Goal: Transaction & Acquisition: Purchase product/service

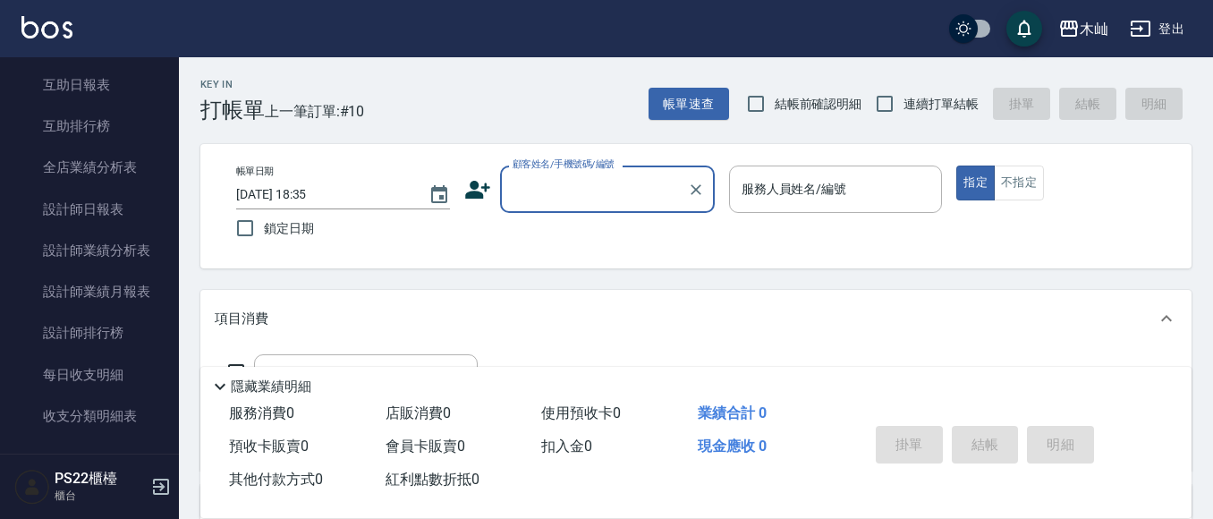
scroll to position [805, 0]
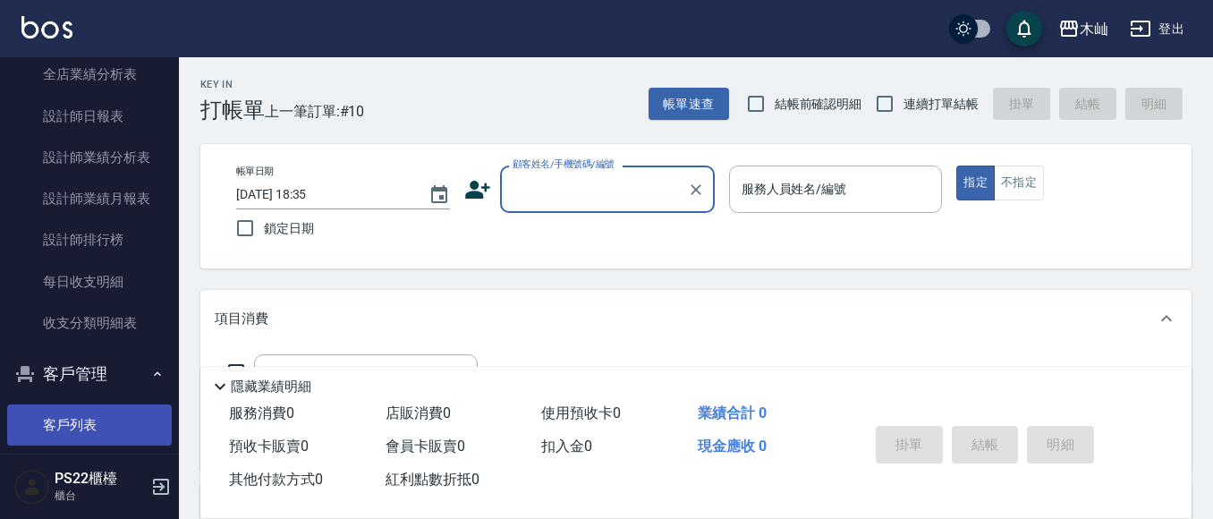
click at [56, 411] on link "客戶列表" at bounding box center [89, 424] width 165 height 41
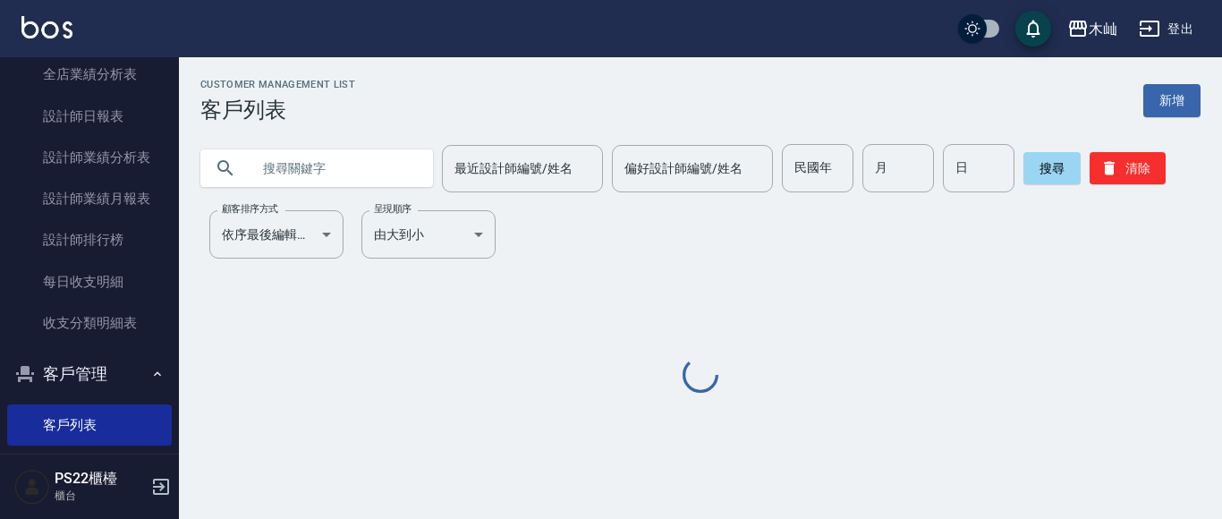
click at [281, 181] on input "text" at bounding box center [334, 168] width 168 height 48
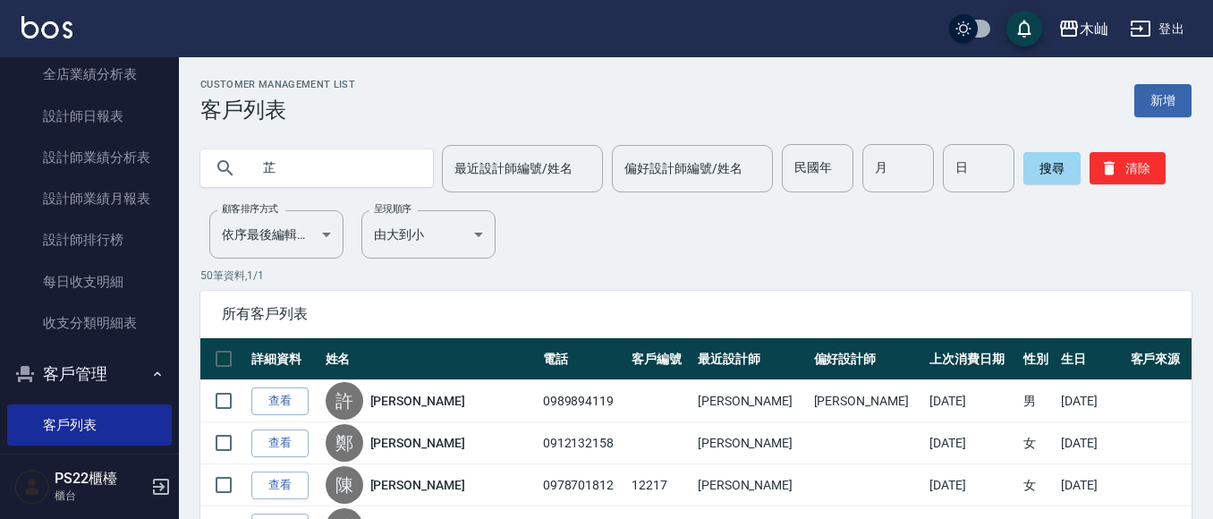
type input "芷"
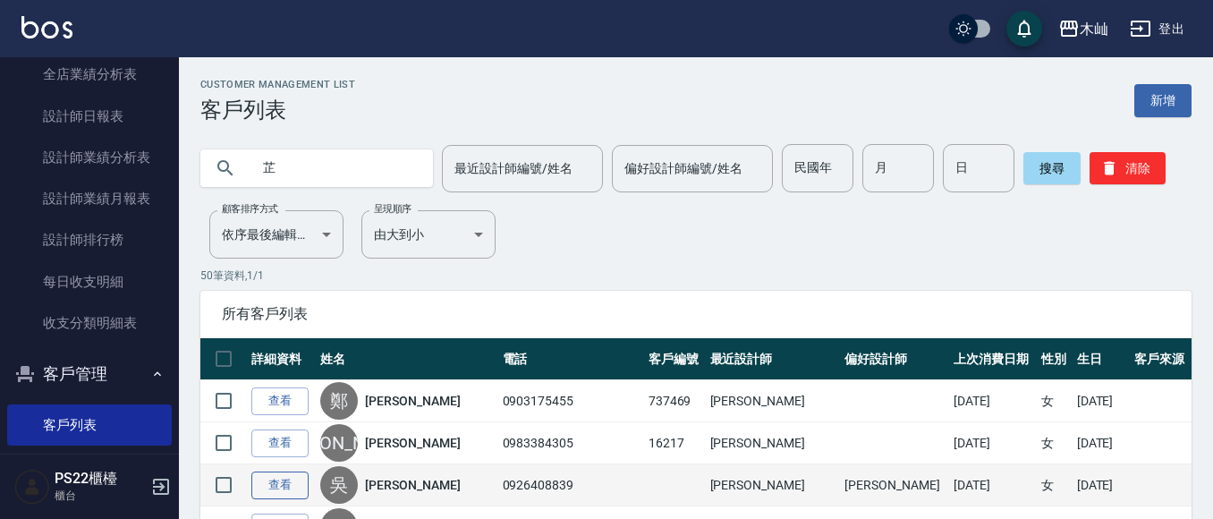
click at [294, 488] on link "查看" at bounding box center [279, 485] width 57 height 28
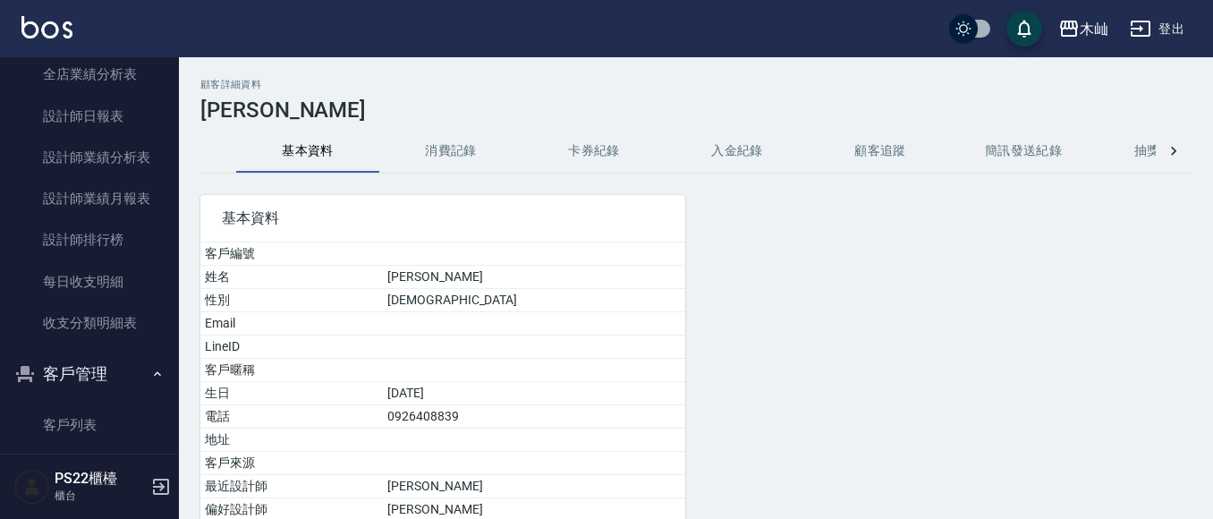
click at [452, 159] on button "消費記錄" at bounding box center [450, 151] width 143 height 43
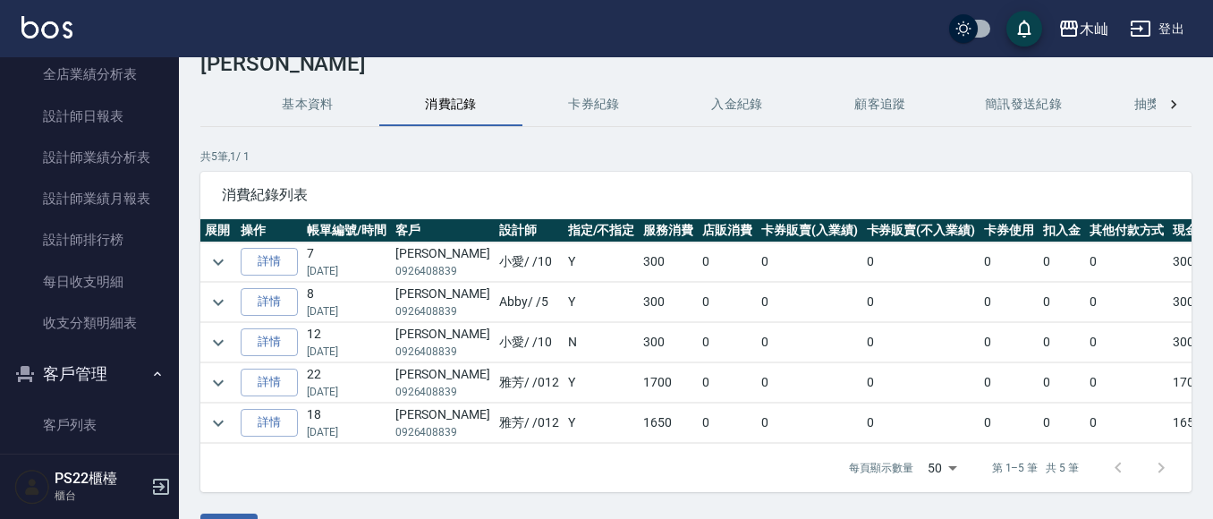
scroll to position [89, 0]
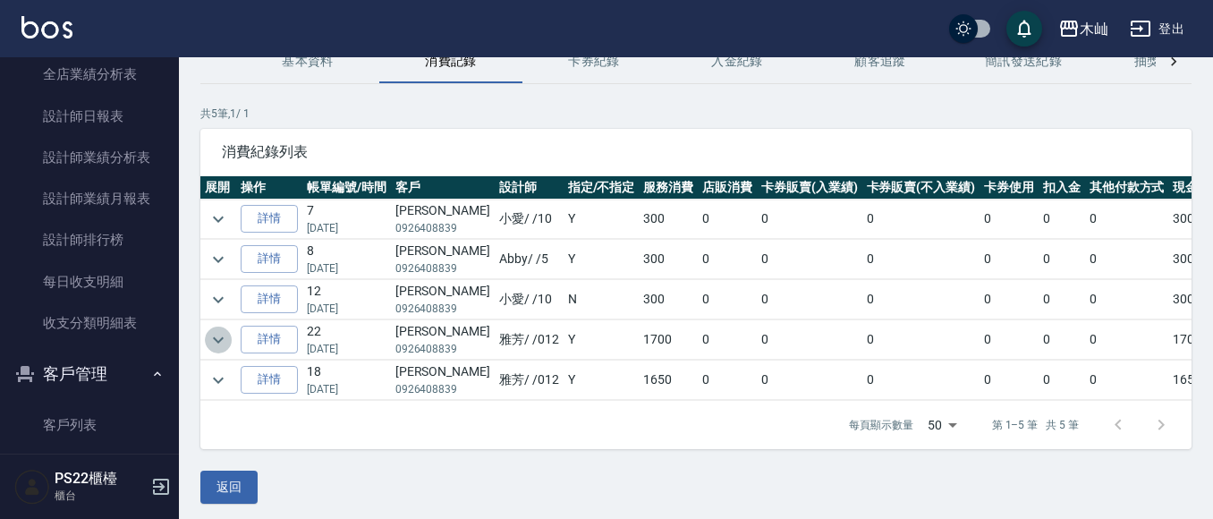
click at [217, 339] on icon "expand row" at bounding box center [218, 339] width 21 height 21
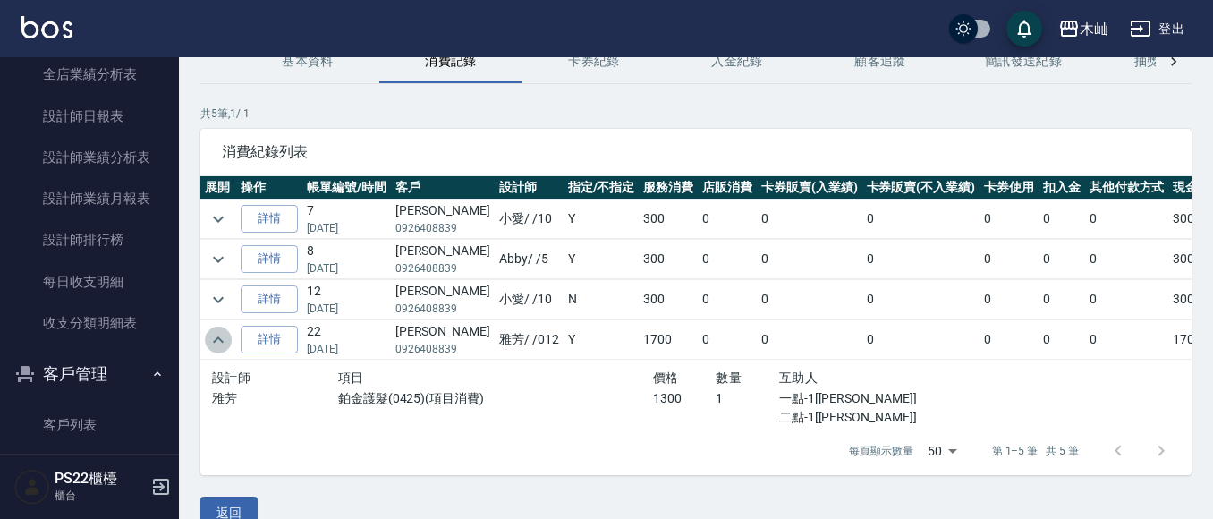
click at [217, 339] on icon "expand row" at bounding box center [218, 339] width 11 height 6
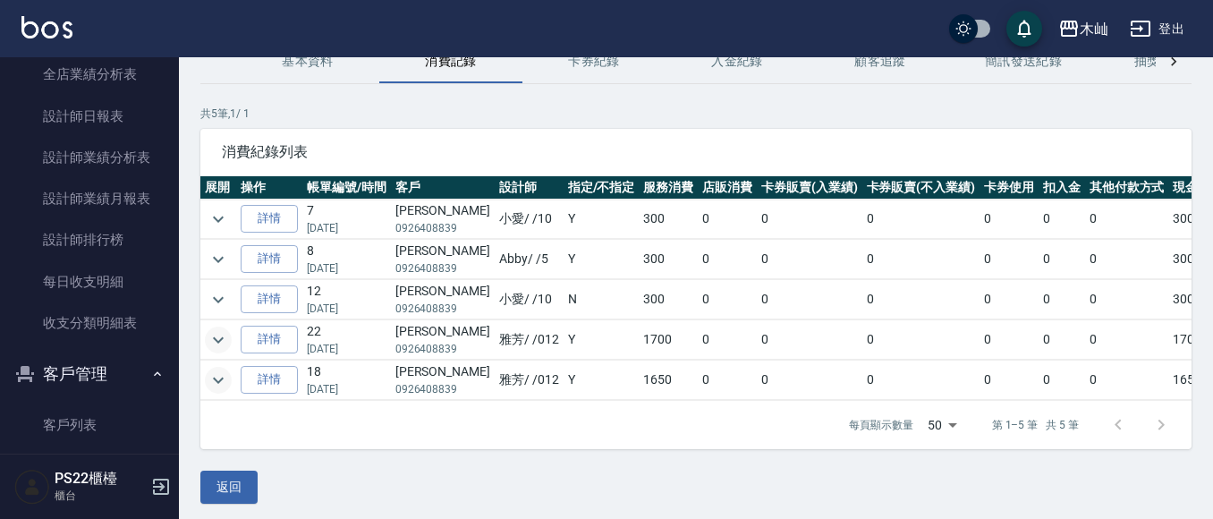
click at [216, 382] on icon "expand row" at bounding box center [218, 379] width 21 height 21
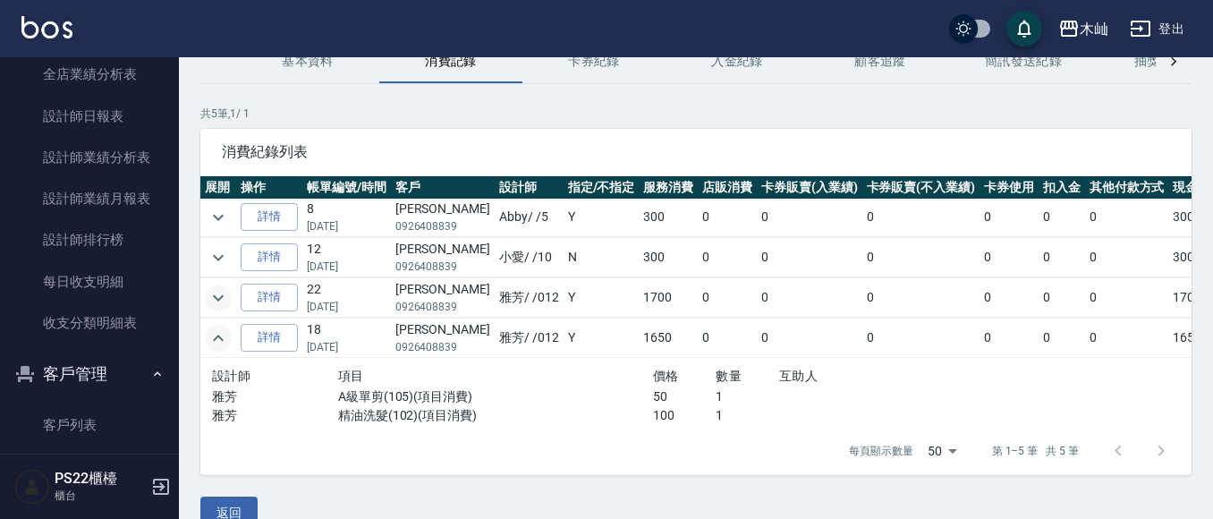
scroll to position [82, 0]
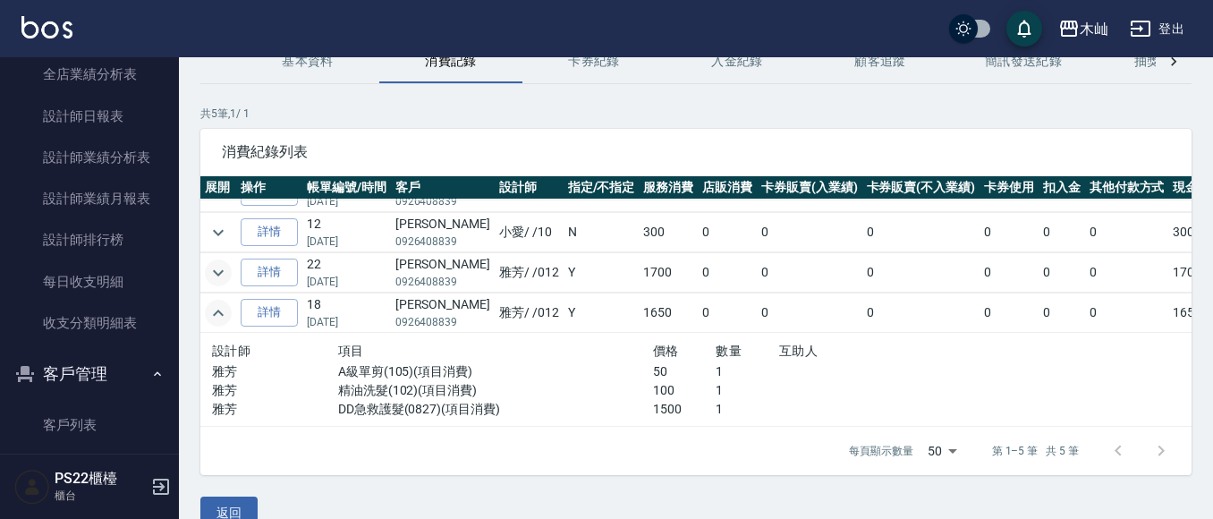
click at [211, 262] on icon "expand row" at bounding box center [218, 272] width 21 height 21
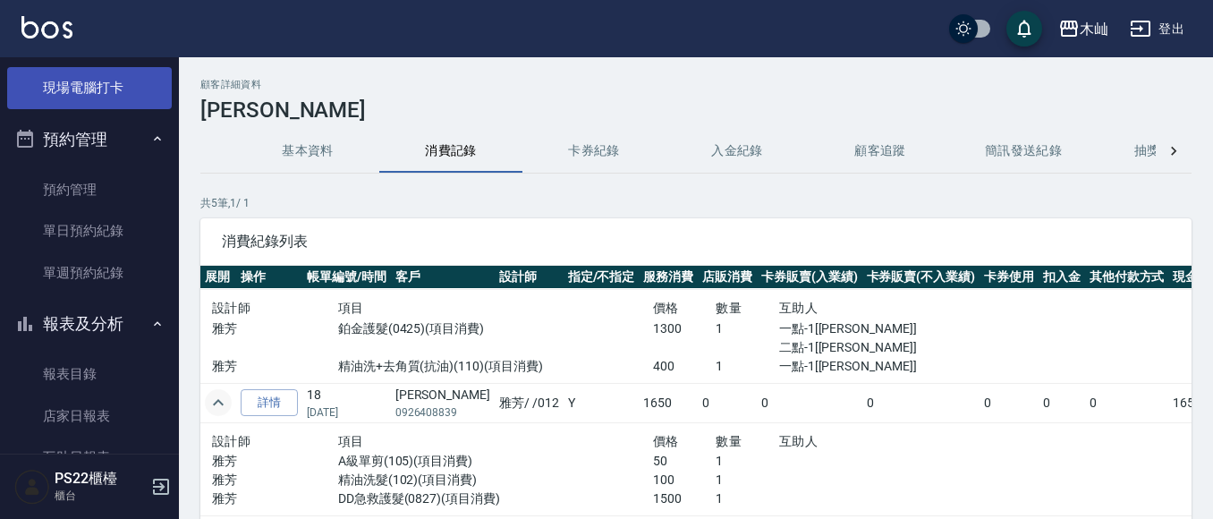
scroll to position [179, 0]
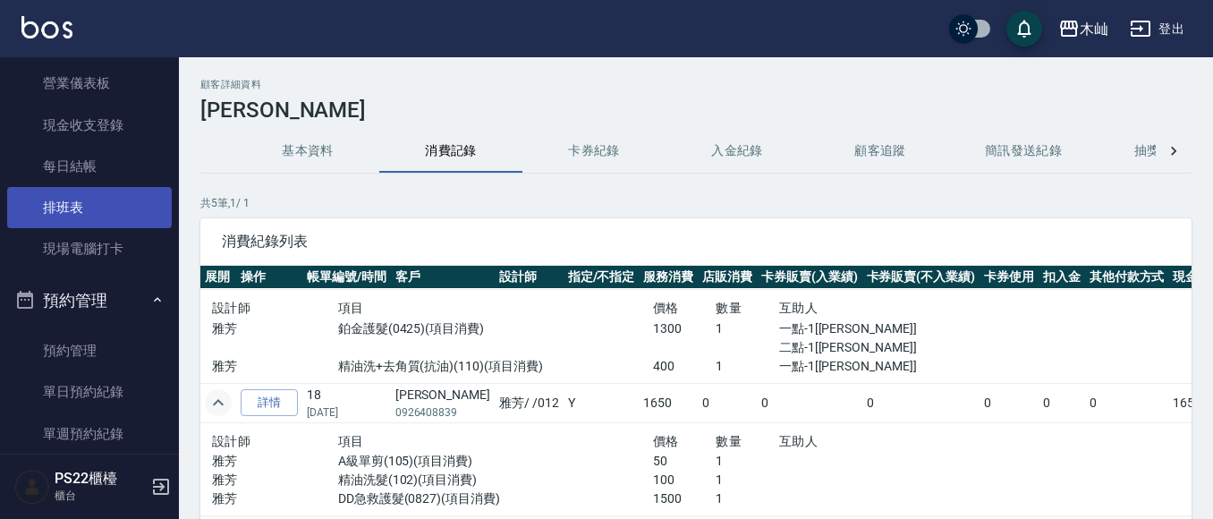
click at [102, 208] on link "排班表" at bounding box center [89, 207] width 165 height 41
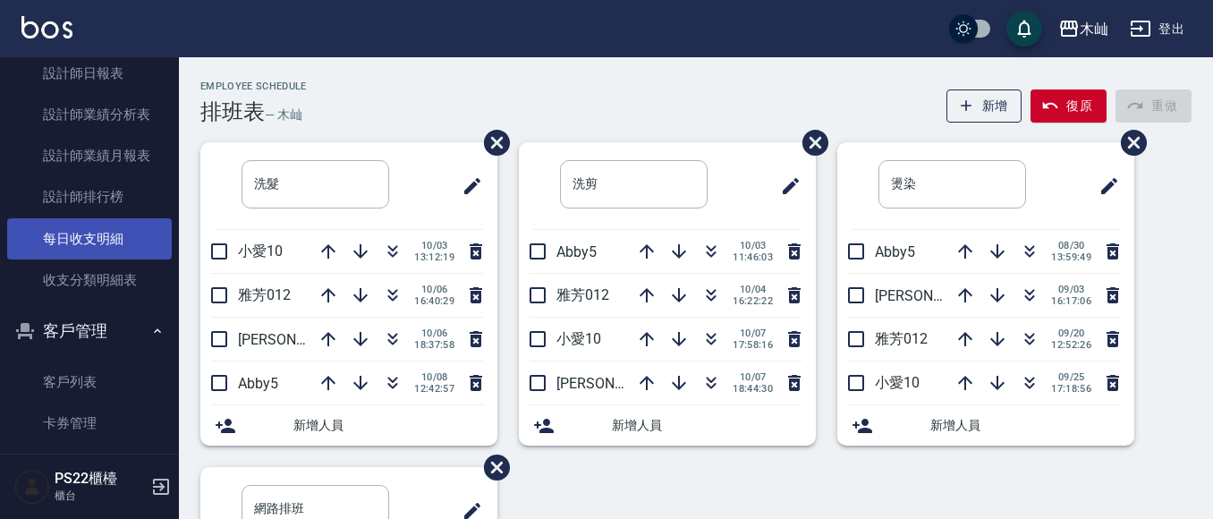
scroll to position [984, 0]
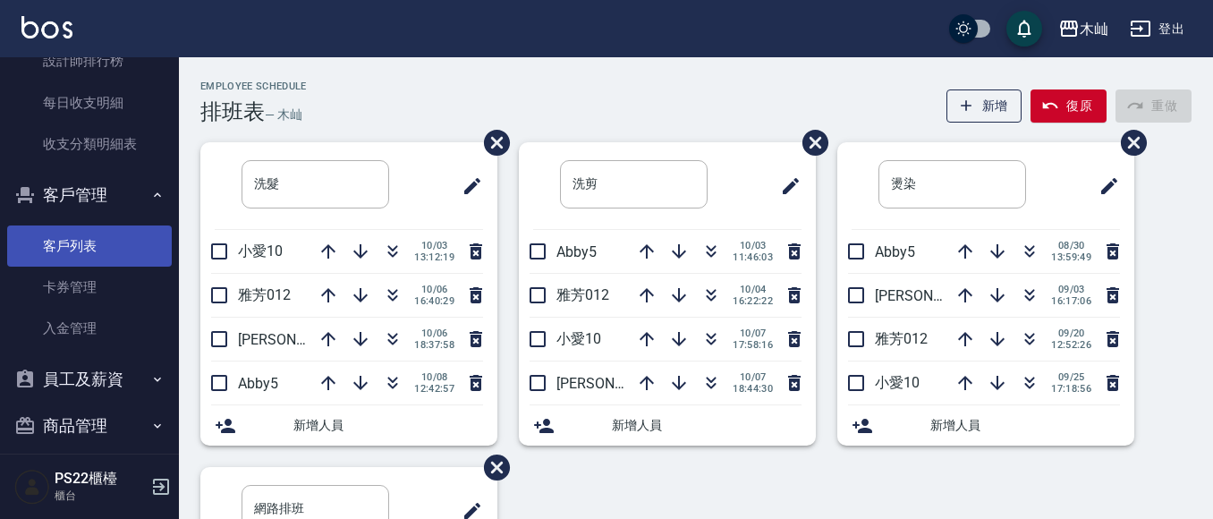
click at [73, 249] on link "客戶列表" at bounding box center [89, 245] width 165 height 41
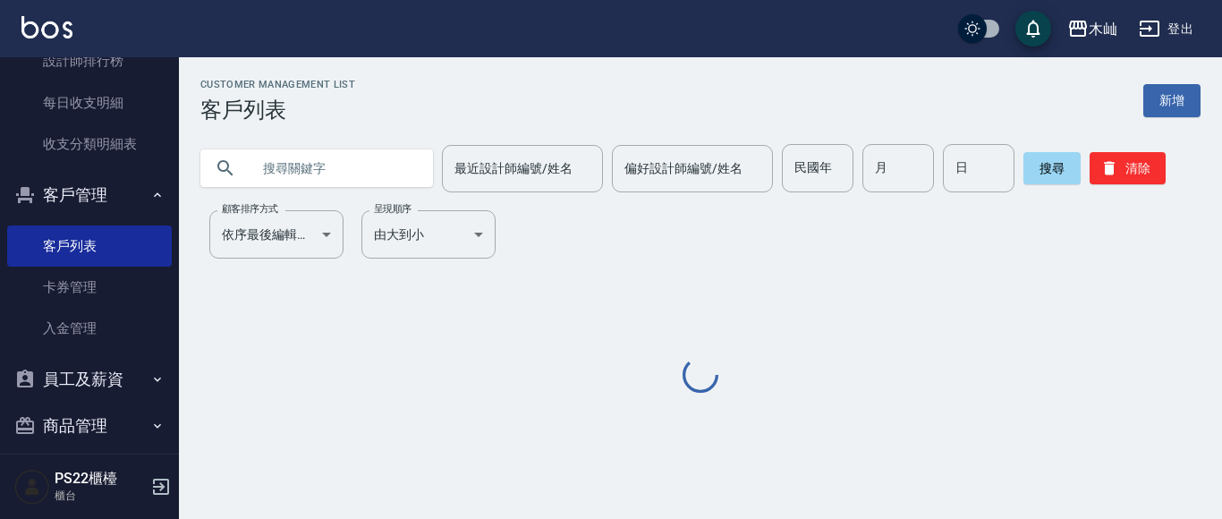
click at [304, 163] on input "text" at bounding box center [334, 168] width 168 height 48
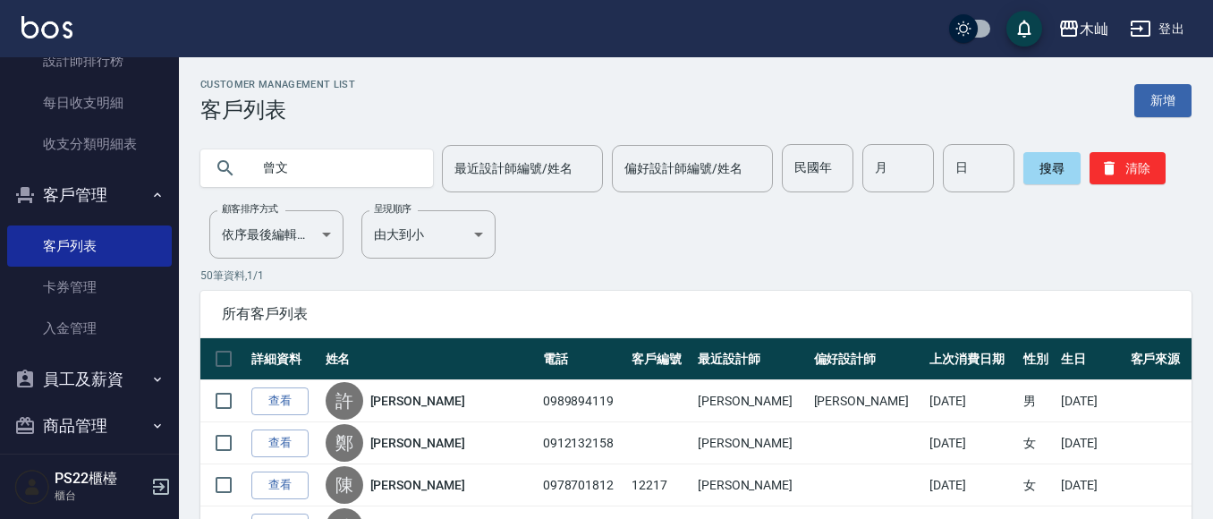
type input "曾文"
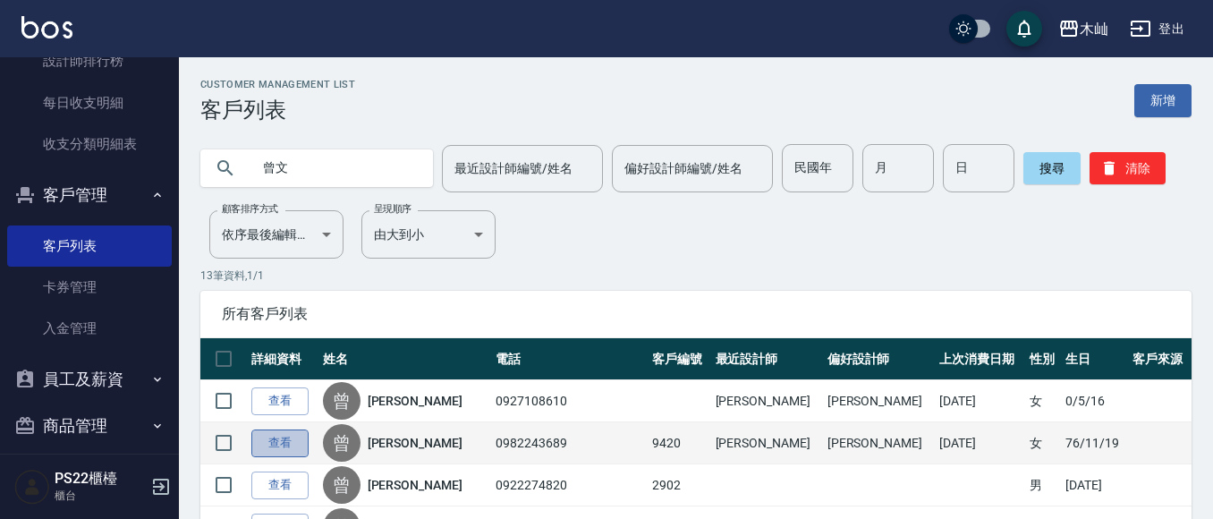
click at [285, 432] on link "查看" at bounding box center [279, 443] width 57 height 28
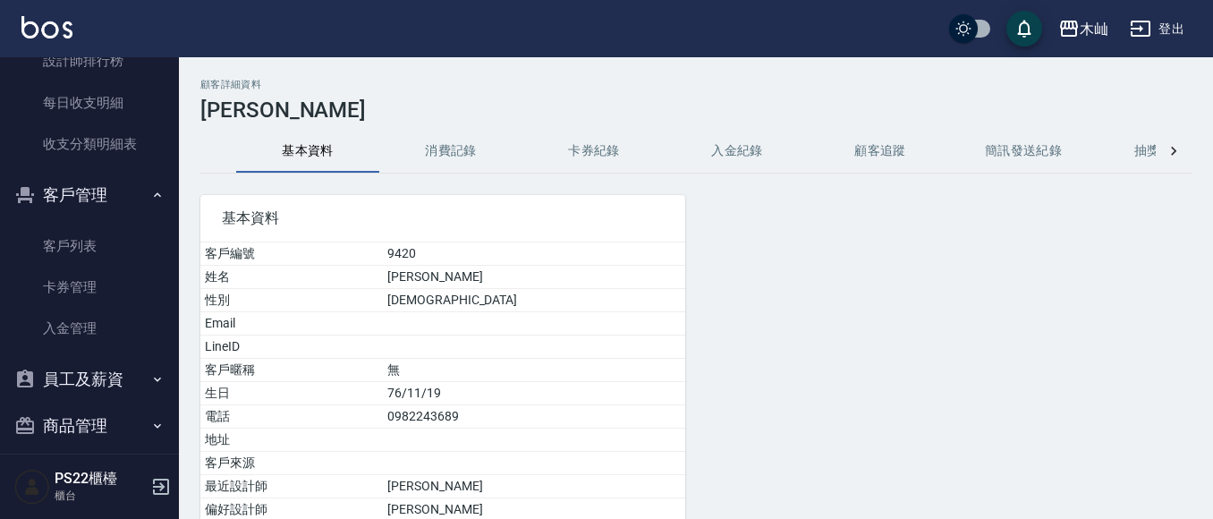
click at [463, 160] on button "消費記錄" at bounding box center [450, 151] width 143 height 43
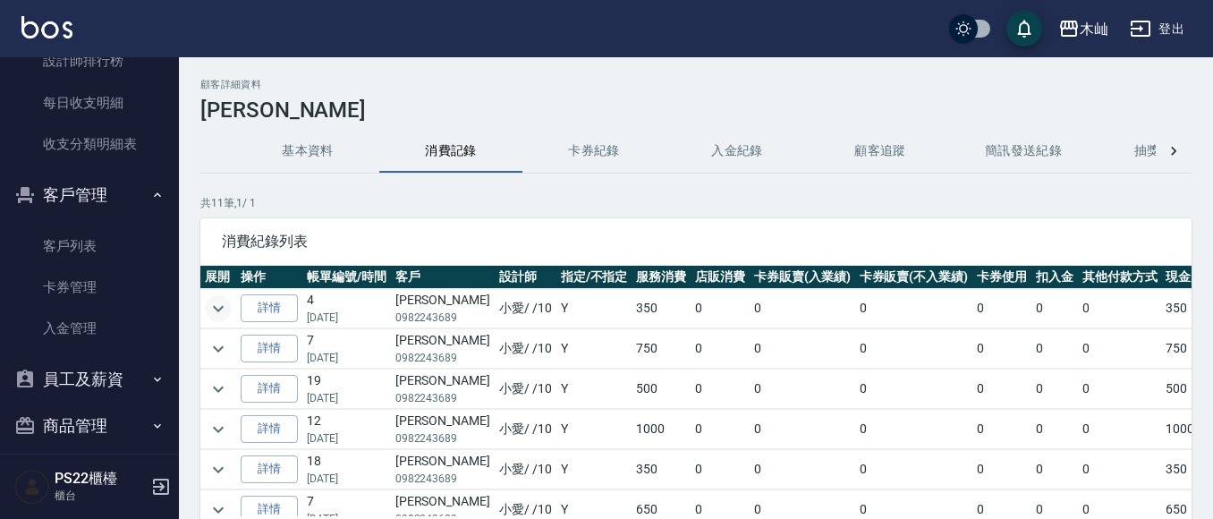
click at [223, 313] on icon "expand row" at bounding box center [218, 308] width 21 height 21
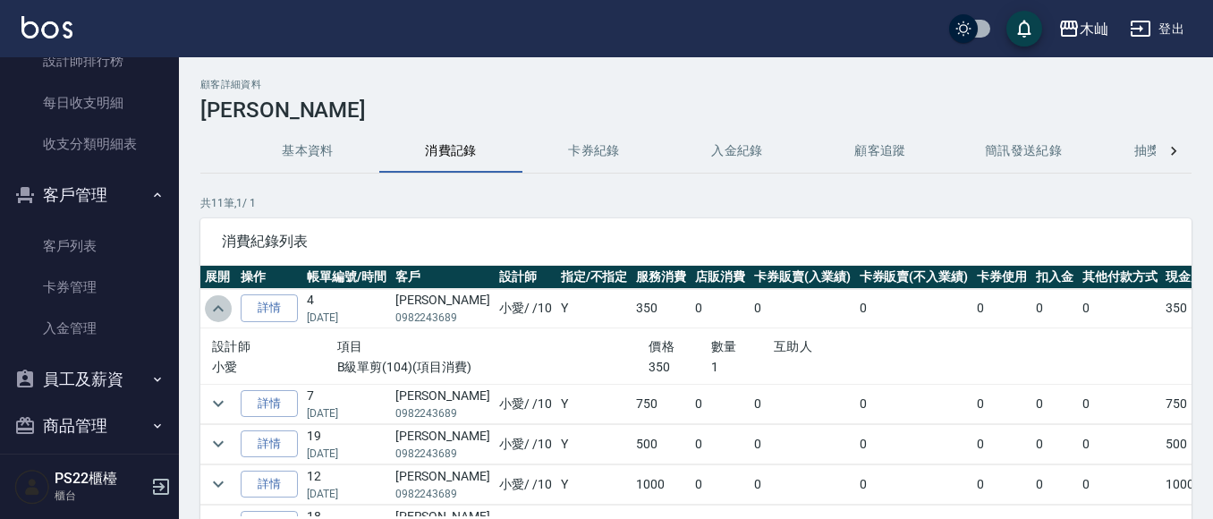
click at [223, 313] on icon "expand row" at bounding box center [218, 308] width 21 height 21
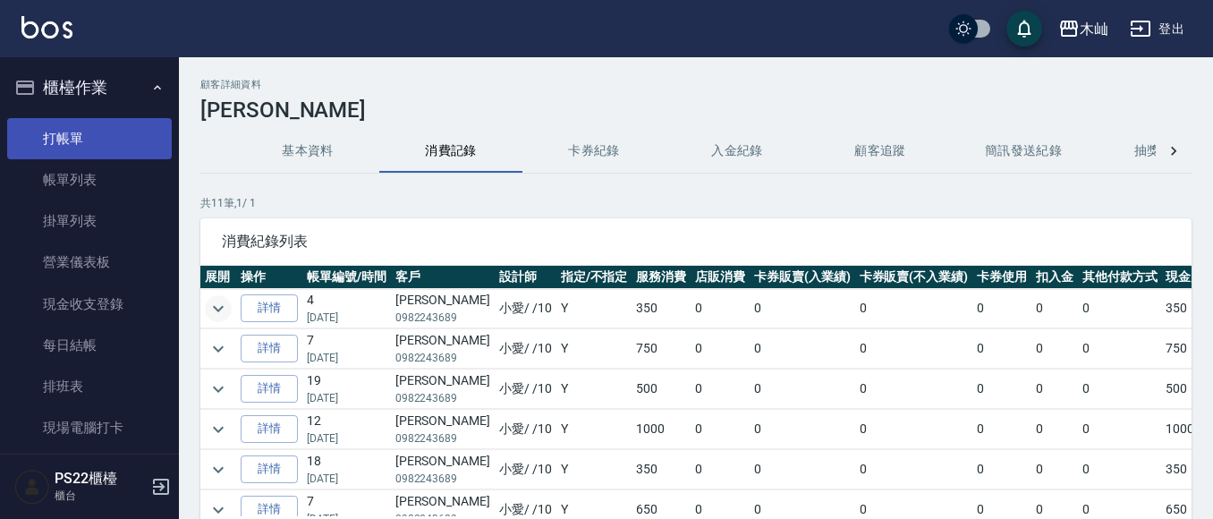
click at [55, 131] on link "打帳單" at bounding box center [89, 138] width 165 height 41
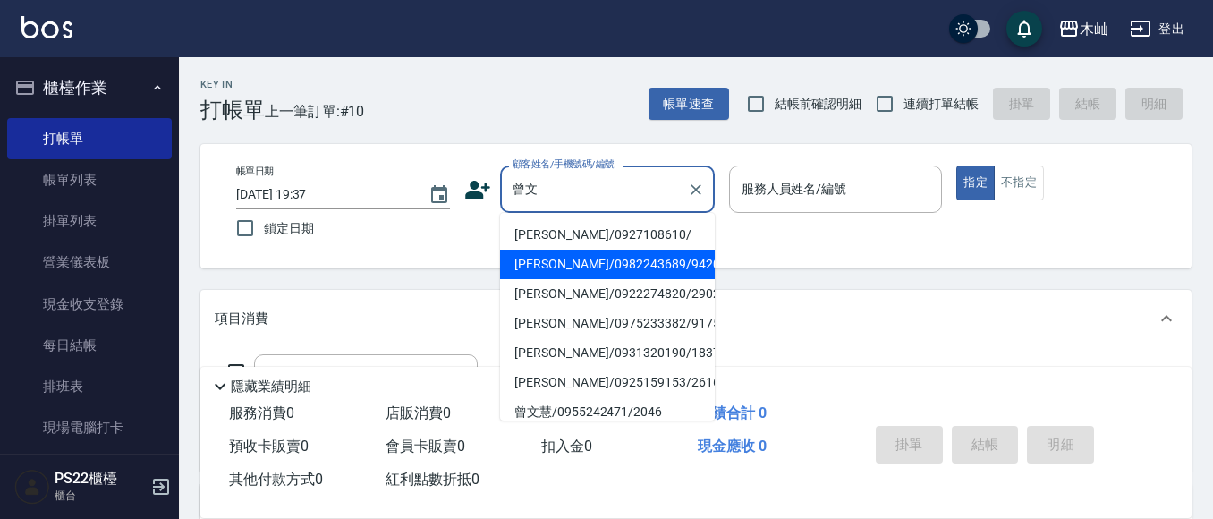
click at [585, 269] on li "[PERSON_NAME]/0982243689/9420" at bounding box center [607, 265] width 215 height 30
type input "[PERSON_NAME]/0982243689/9420"
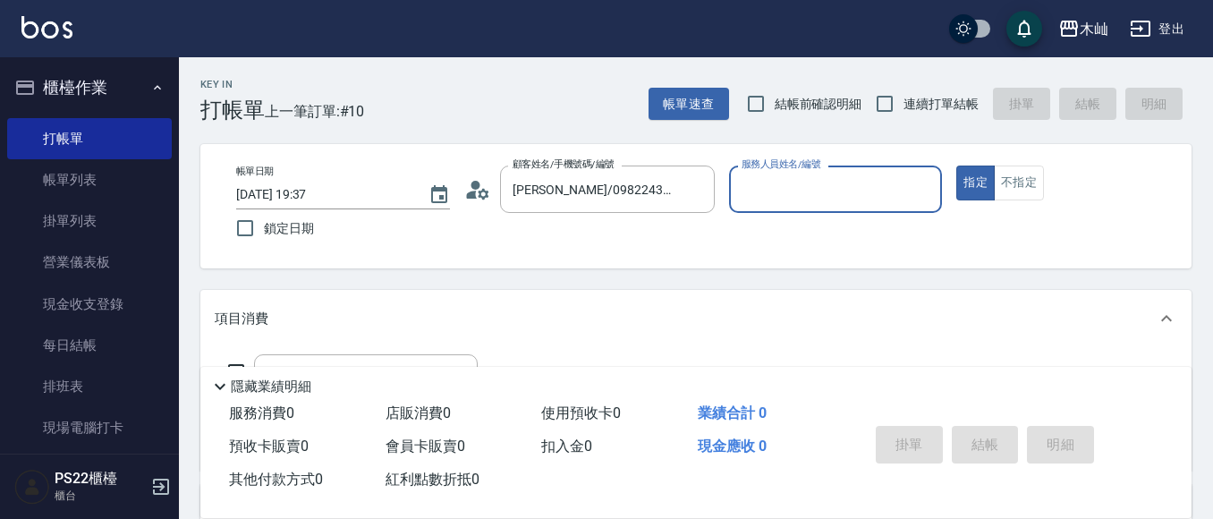
type input "小愛-10"
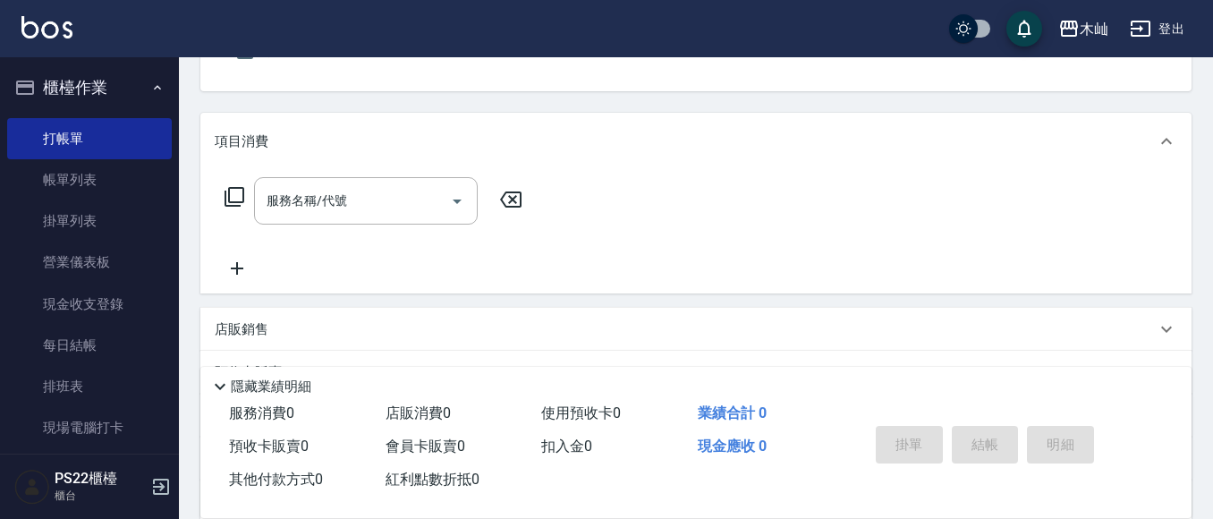
scroll to position [179, 0]
click at [354, 199] on input "服務名稱/代號" at bounding box center [352, 198] width 181 height 31
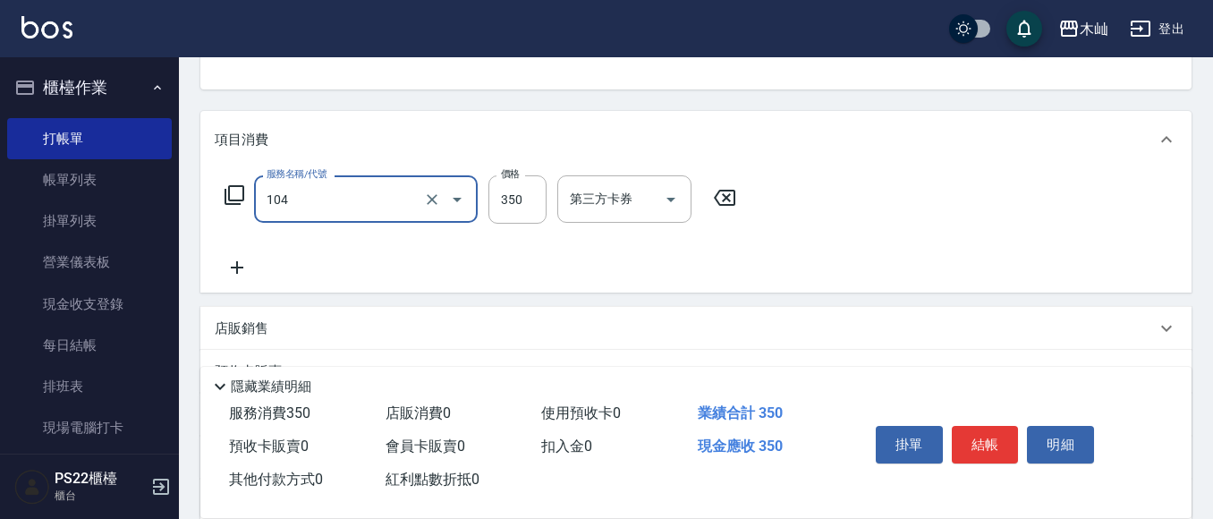
type input "B級單剪(104)"
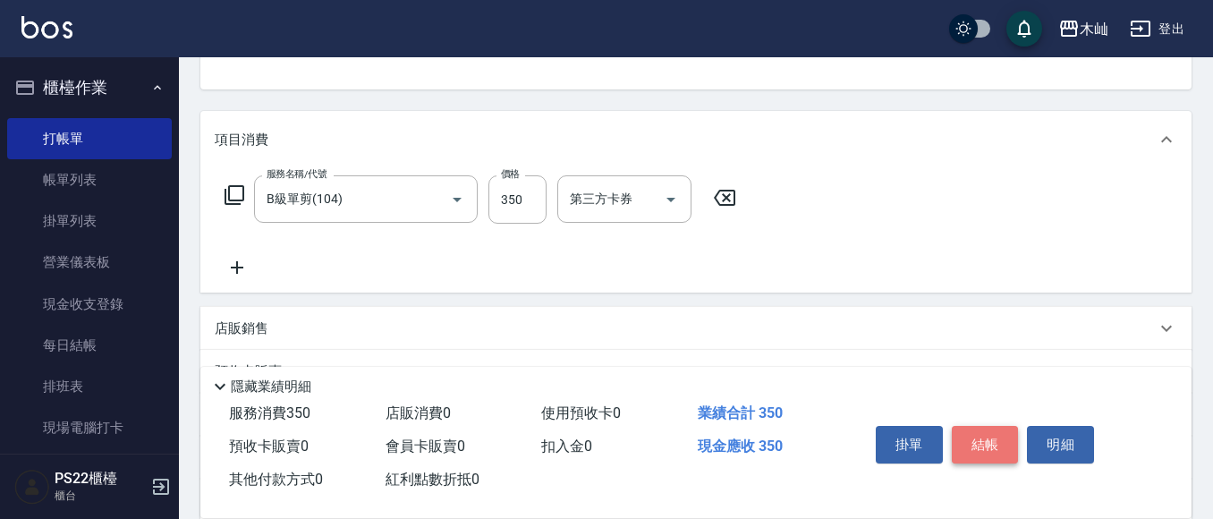
click at [985, 440] on button "結帳" at bounding box center [985, 445] width 67 height 38
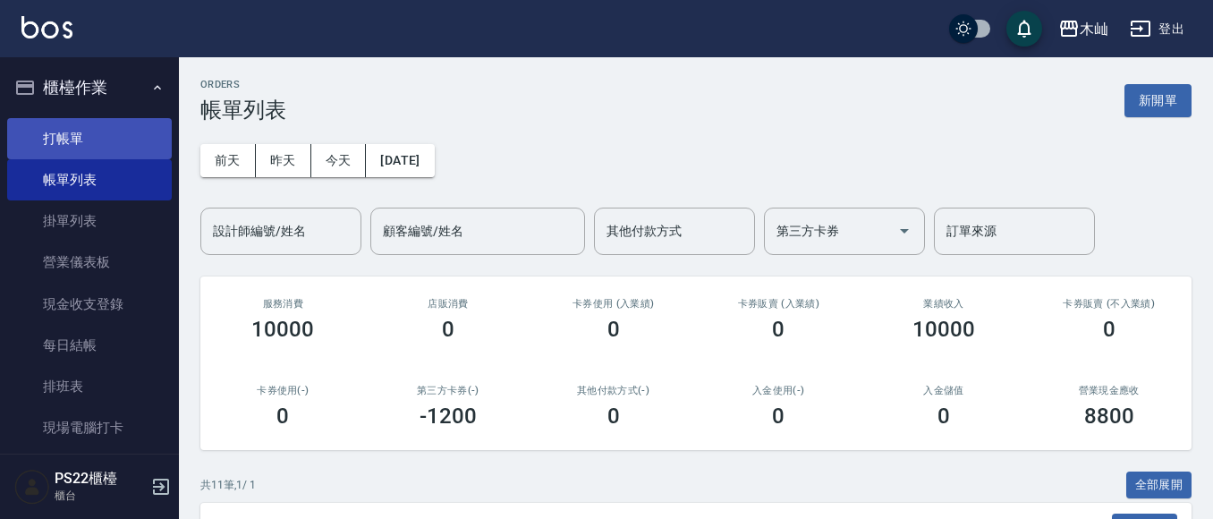
click at [95, 136] on link "打帳單" at bounding box center [89, 138] width 165 height 41
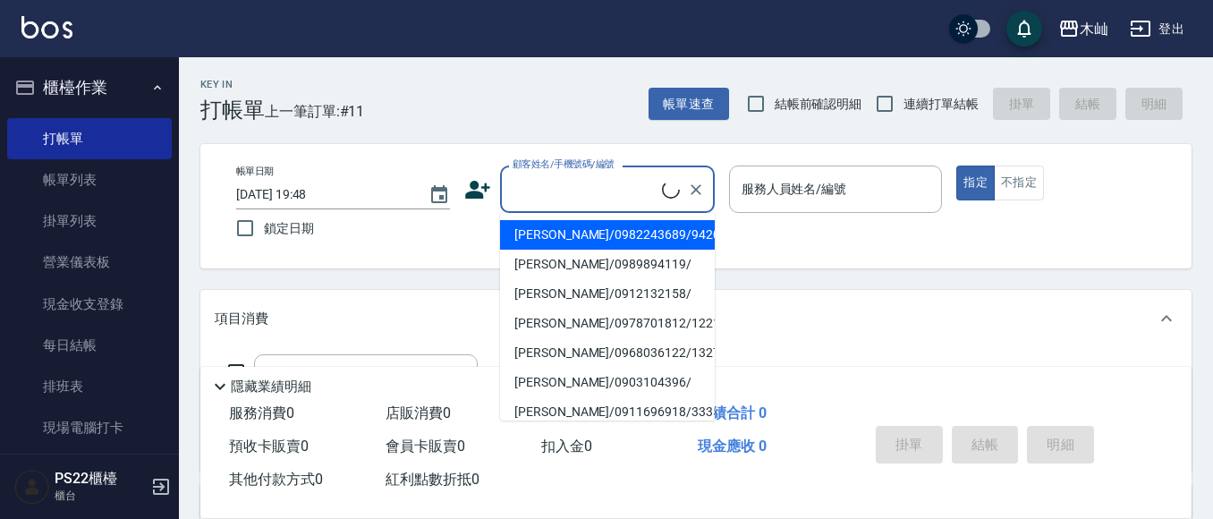
click at [578, 179] on input "顧客姓名/手機號碼/編號" at bounding box center [585, 189] width 154 height 31
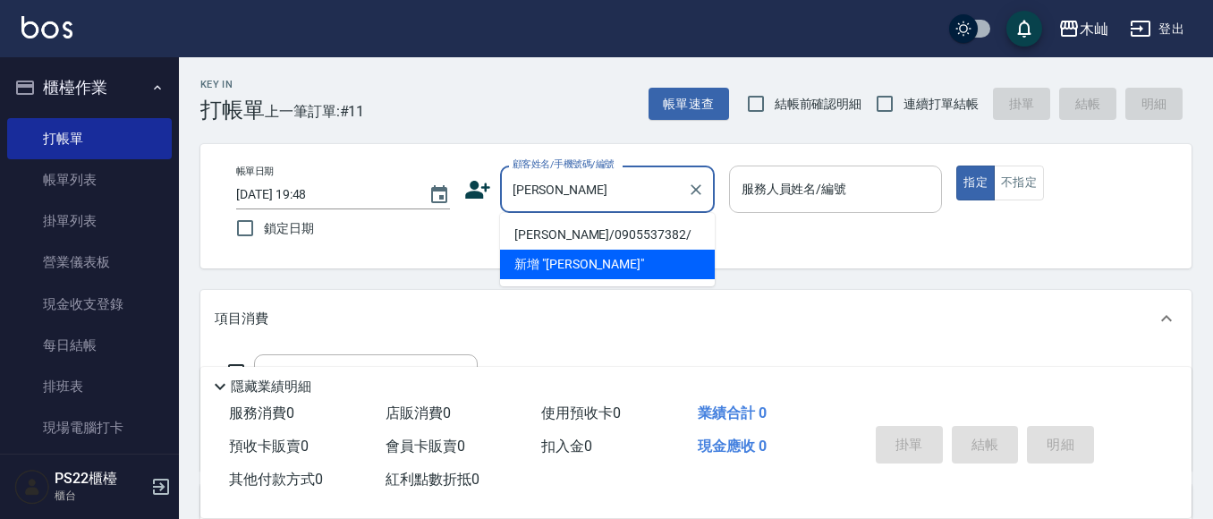
drag, startPoint x: 631, startPoint y: 231, endPoint x: 729, endPoint y: 193, distance: 105.3
click at [630, 226] on li "[PERSON_NAME]/0905537382/" at bounding box center [607, 235] width 215 height 30
type input "[PERSON_NAME]/0905537382/"
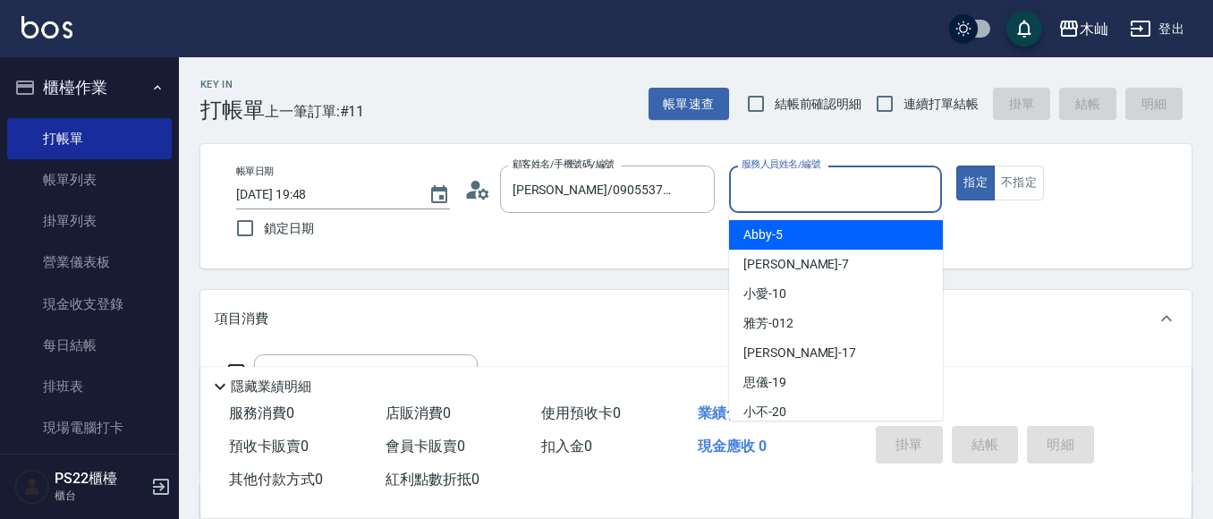
click at [769, 183] on input "服務人員姓名/編號" at bounding box center [836, 189] width 198 height 31
click at [768, 236] on span "Abby -5" at bounding box center [762, 234] width 39 height 19
type input "Abby-5"
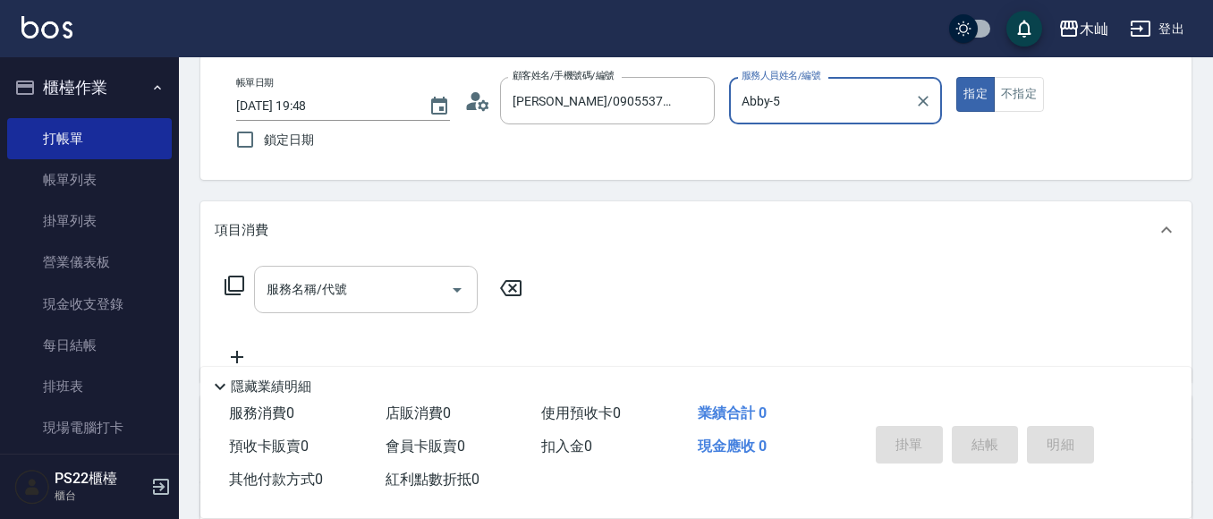
scroll to position [89, 0]
click at [418, 301] on input "服務名稱/代號" at bounding box center [352, 288] width 181 height 31
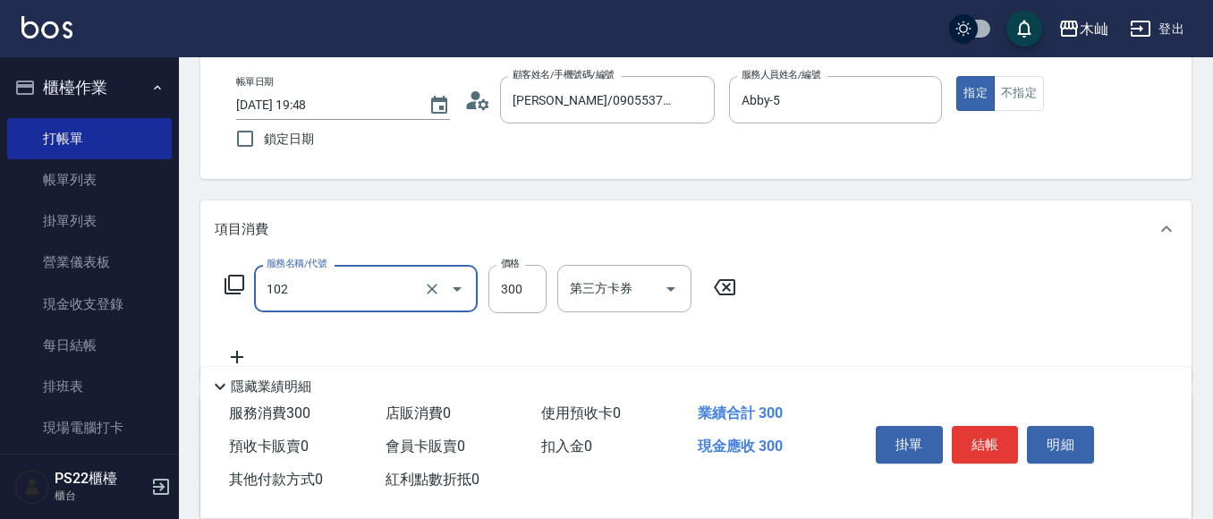
type input "精油洗髮(102)"
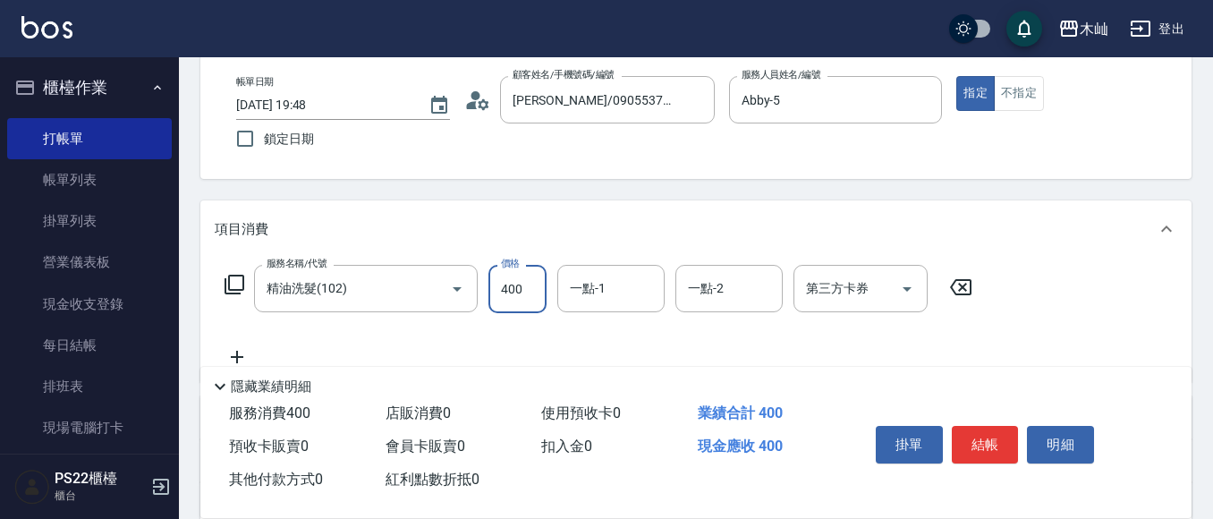
type input "400"
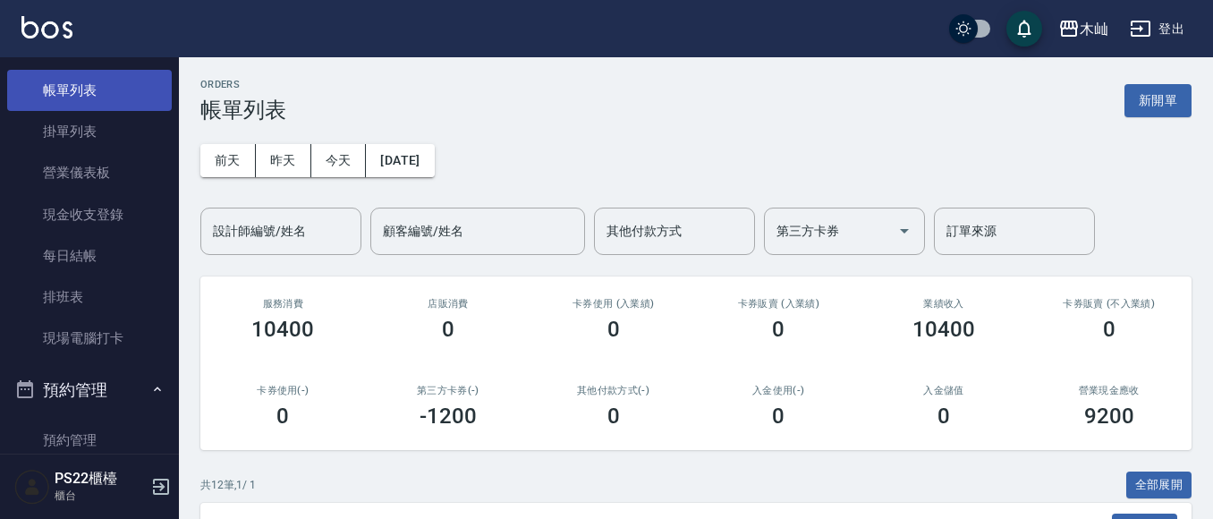
click at [50, 107] on link "帳單列表" at bounding box center [89, 90] width 165 height 41
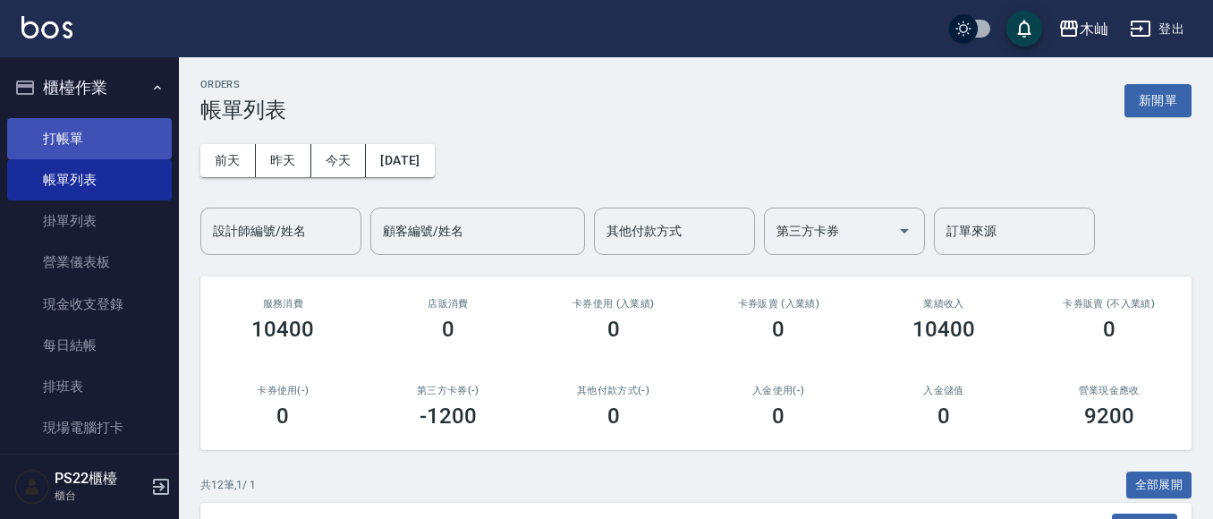
click at [74, 141] on link "打帳單" at bounding box center [89, 138] width 165 height 41
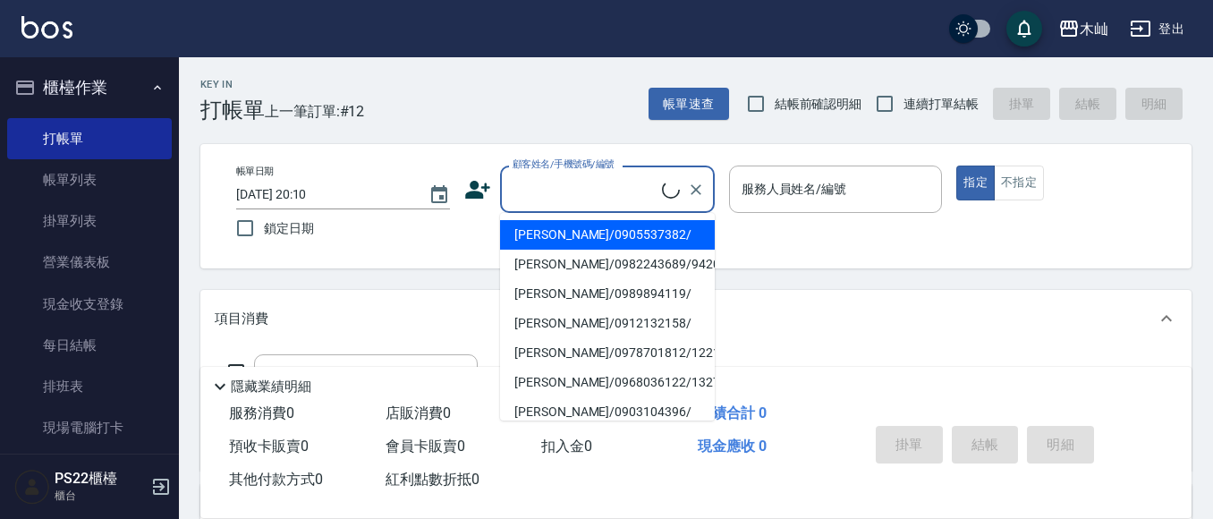
click at [578, 178] on input "顧客姓名/手機號碼/編號" at bounding box center [585, 189] width 154 height 31
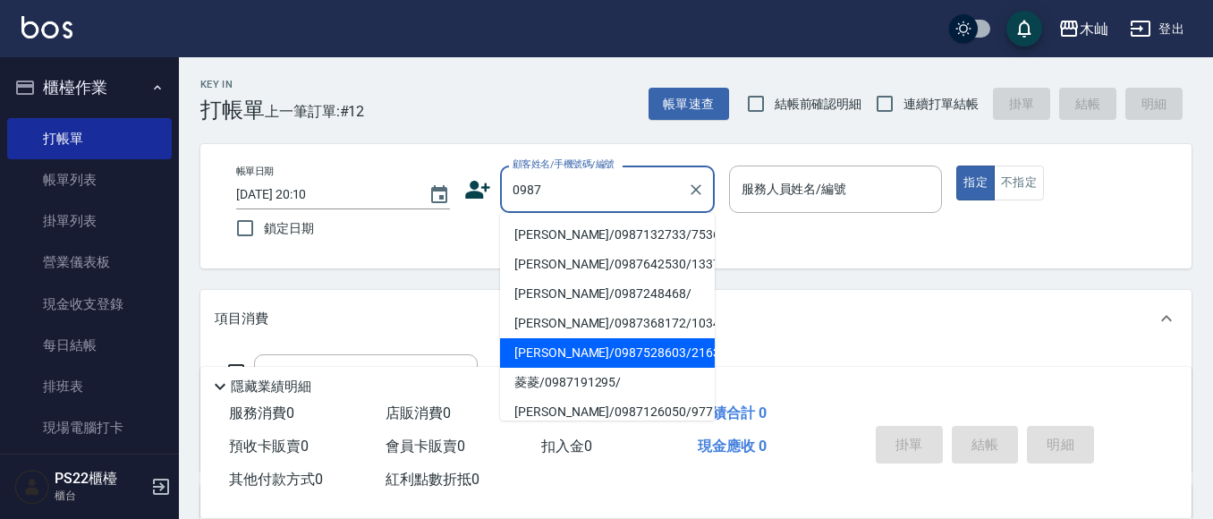
click at [572, 355] on li "[PERSON_NAME]/0987528603/216319" at bounding box center [607, 353] width 215 height 30
type input "[PERSON_NAME]/0987528603/216319"
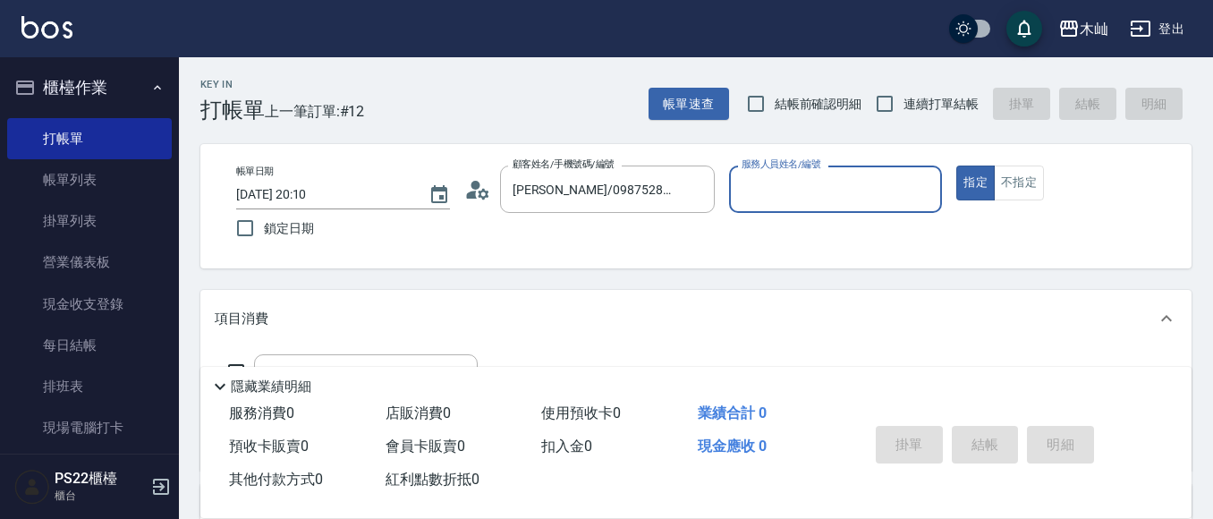
type input "小愛-10"
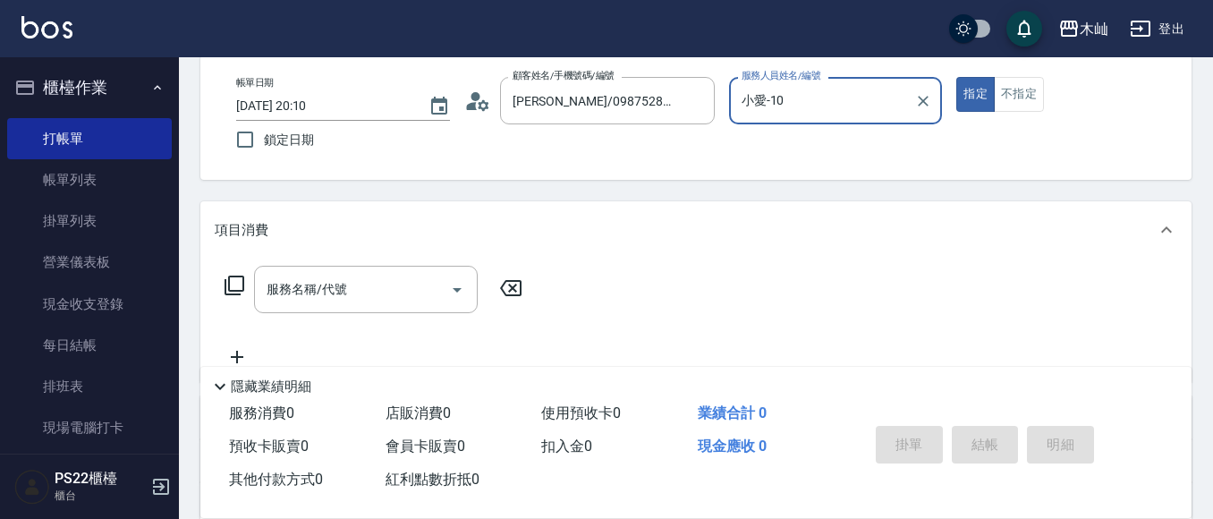
scroll to position [179, 0]
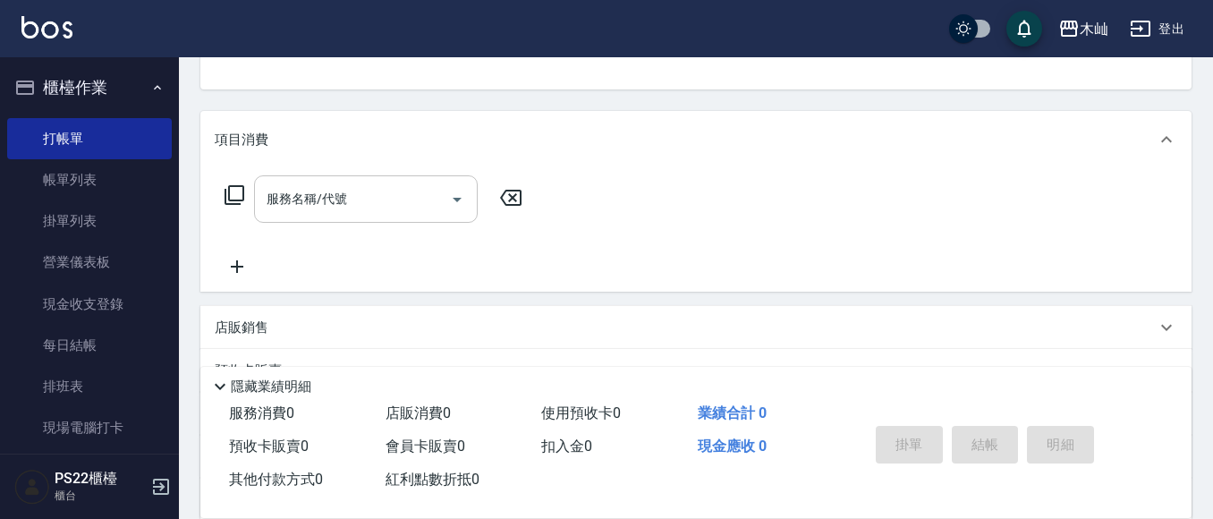
click at [333, 188] on div "服務名稱/代號 服務名稱/代號" at bounding box center [366, 198] width 224 height 47
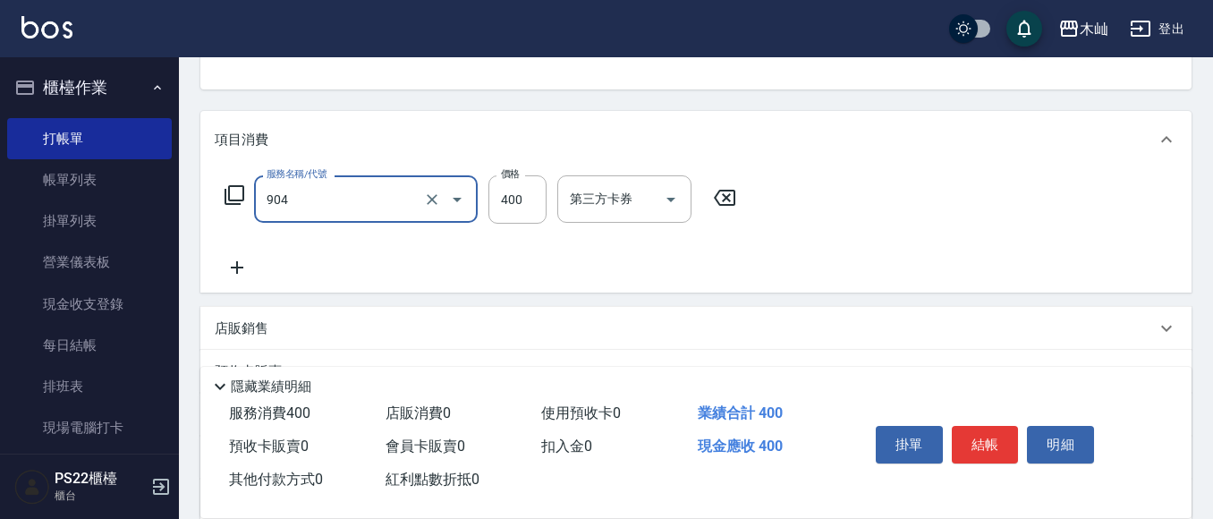
type input "精油洗+瞬護(904)"
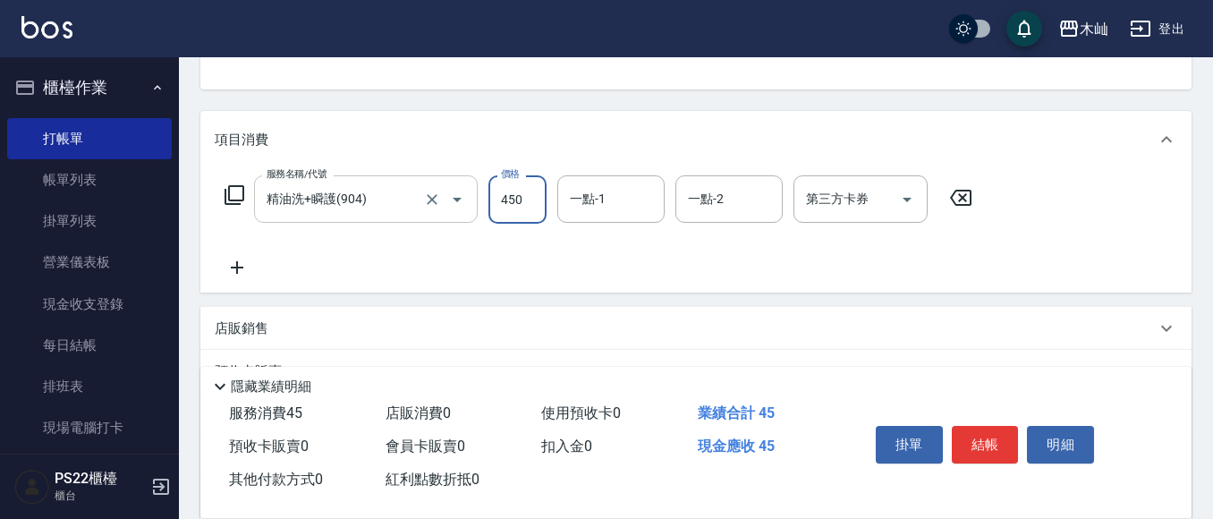
type input "450"
click at [989, 433] on button "結帳" at bounding box center [985, 445] width 67 height 38
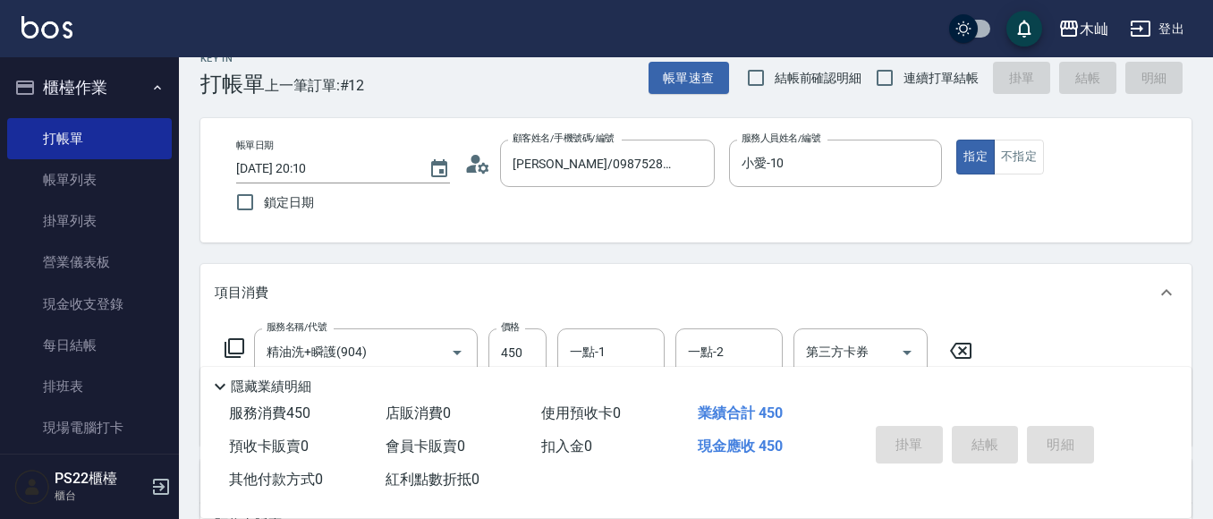
scroll to position [0, 0]
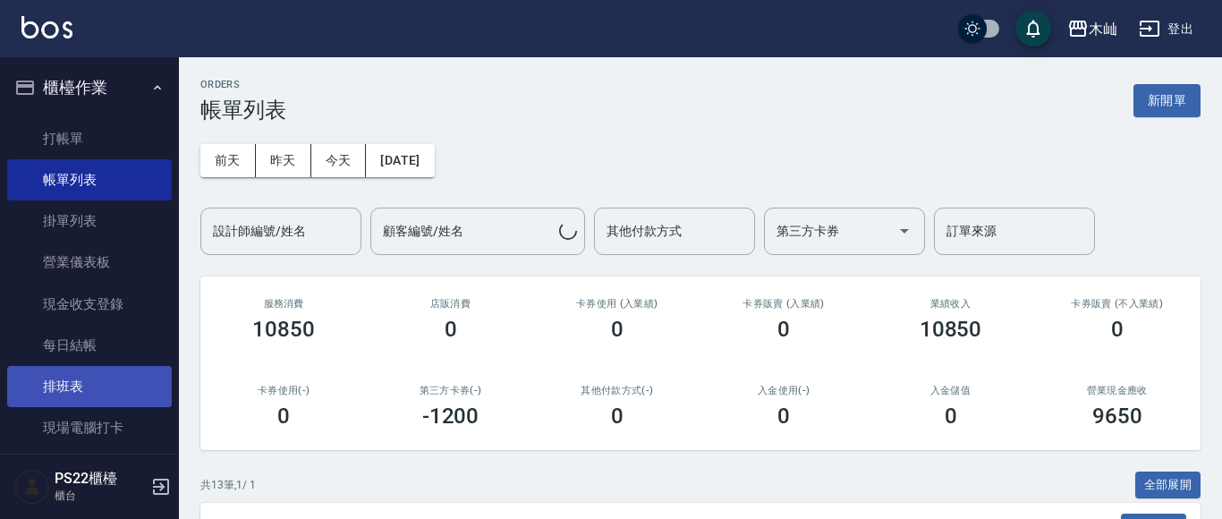
click at [60, 380] on link "排班表" at bounding box center [89, 386] width 165 height 41
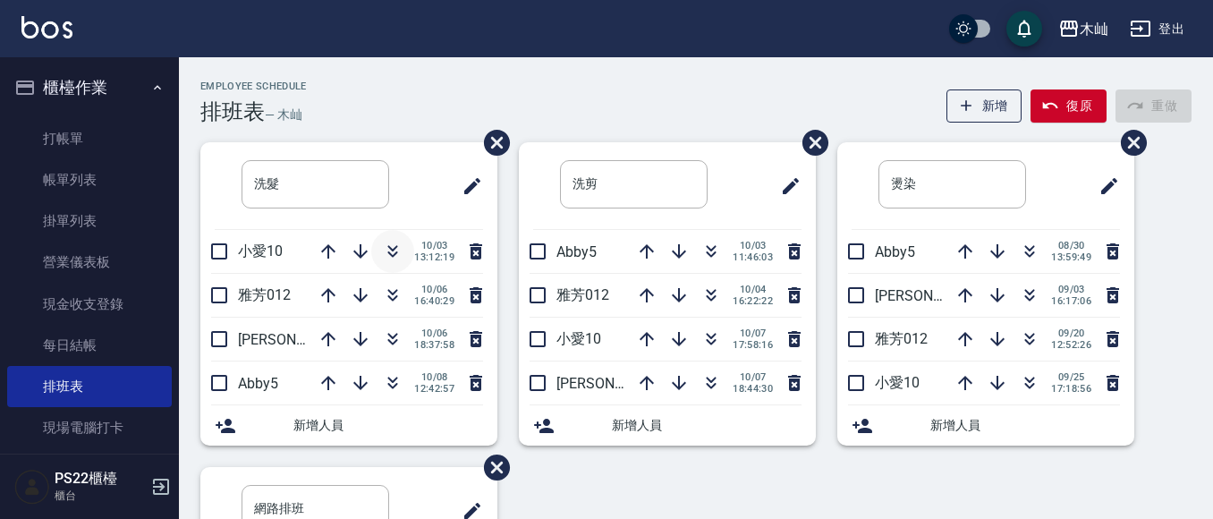
click at [394, 255] on icon "button" at bounding box center [392, 251] width 21 height 21
click at [80, 174] on link "帳單列表" at bounding box center [89, 179] width 165 height 41
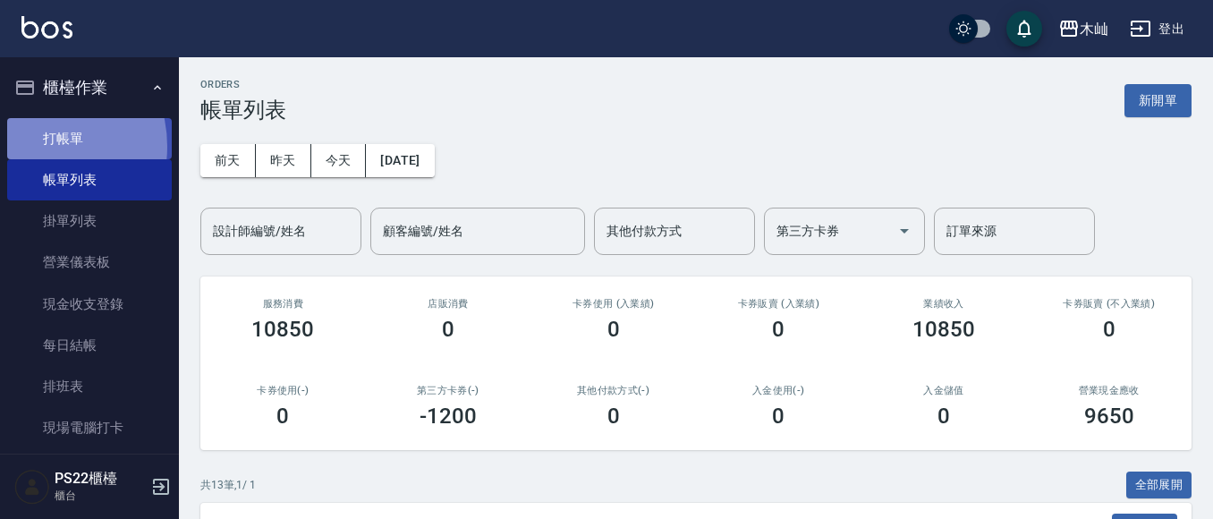
click at [31, 146] on link "打帳單" at bounding box center [89, 138] width 165 height 41
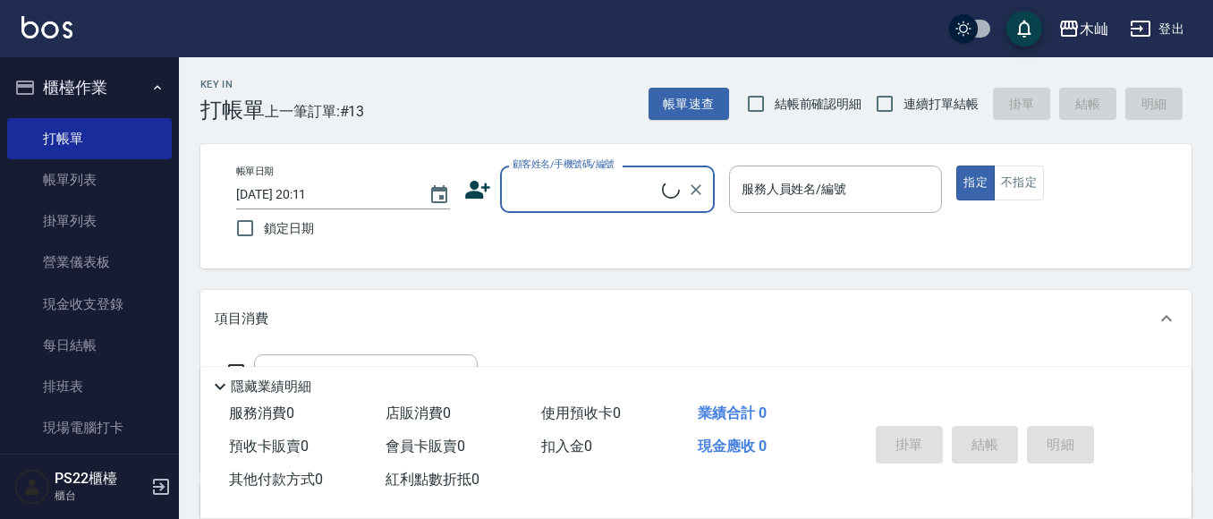
click at [557, 185] on input "顧客姓名/手機號碼/編號" at bounding box center [585, 189] width 154 height 31
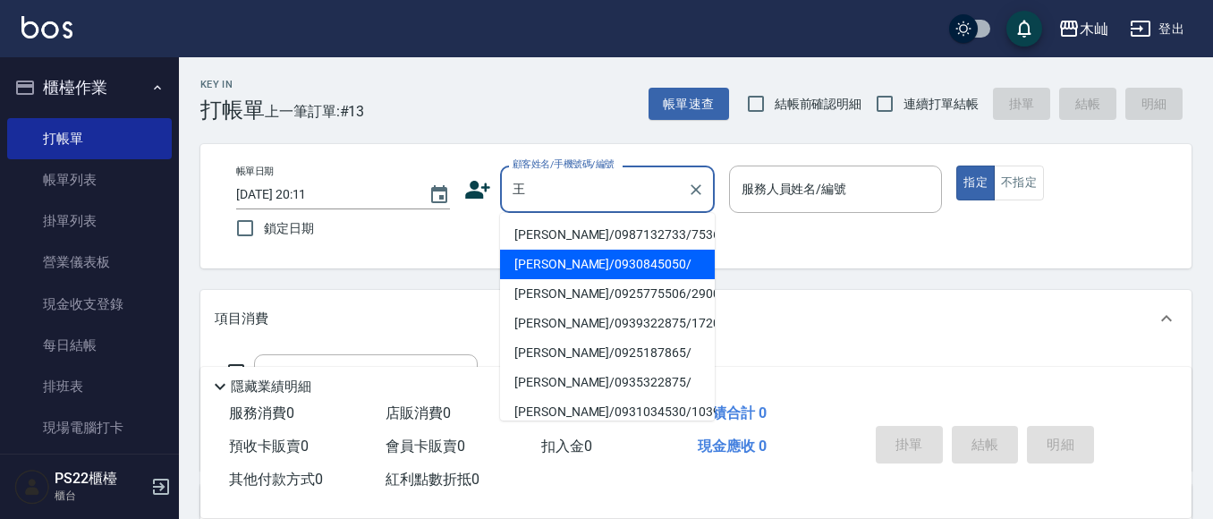
click at [571, 274] on li "[PERSON_NAME]/0930845050/" at bounding box center [607, 265] width 215 height 30
type input "[PERSON_NAME]/0930845050/"
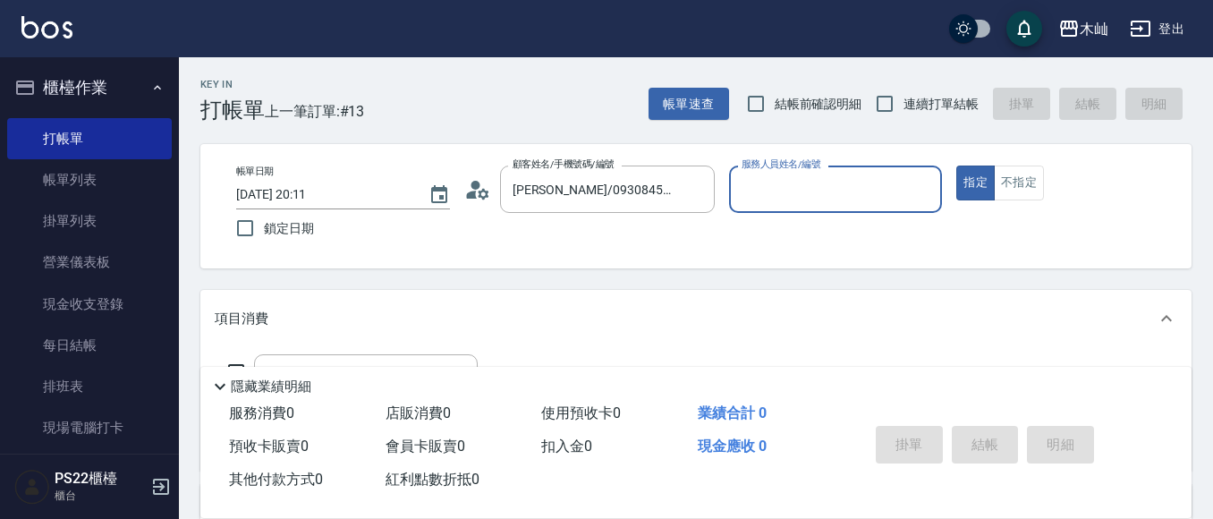
type input "[PERSON_NAME]-7"
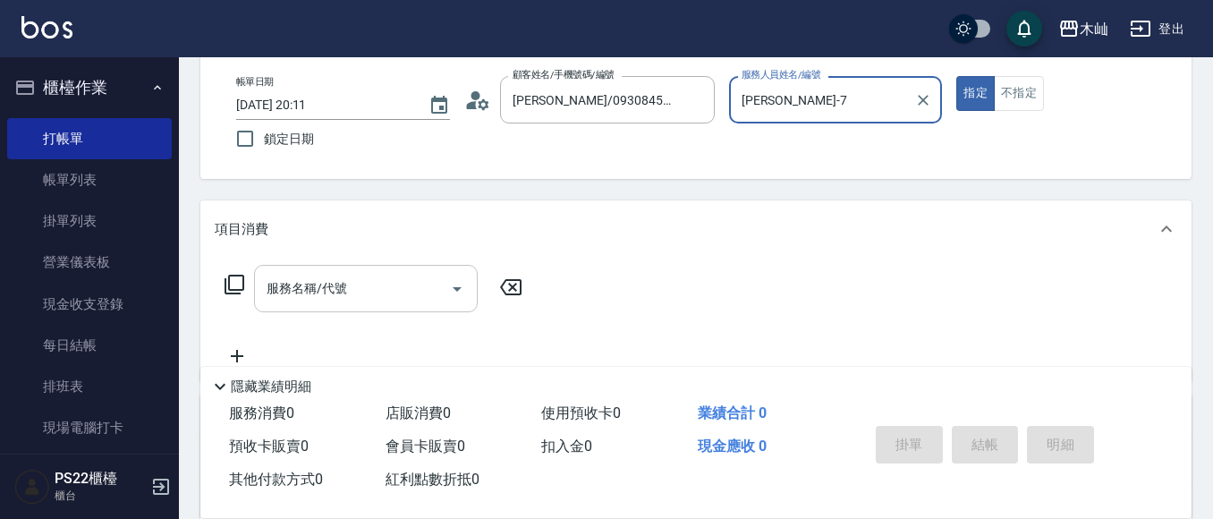
click at [350, 282] on input "服務名稱/代號" at bounding box center [352, 288] width 181 height 31
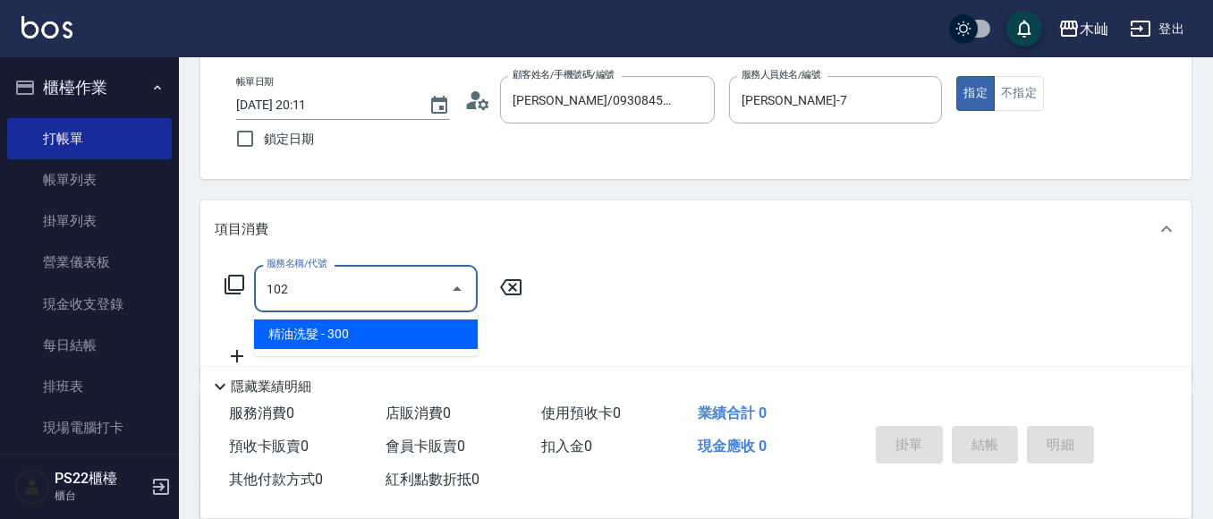
type input "精油洗髮(102)"
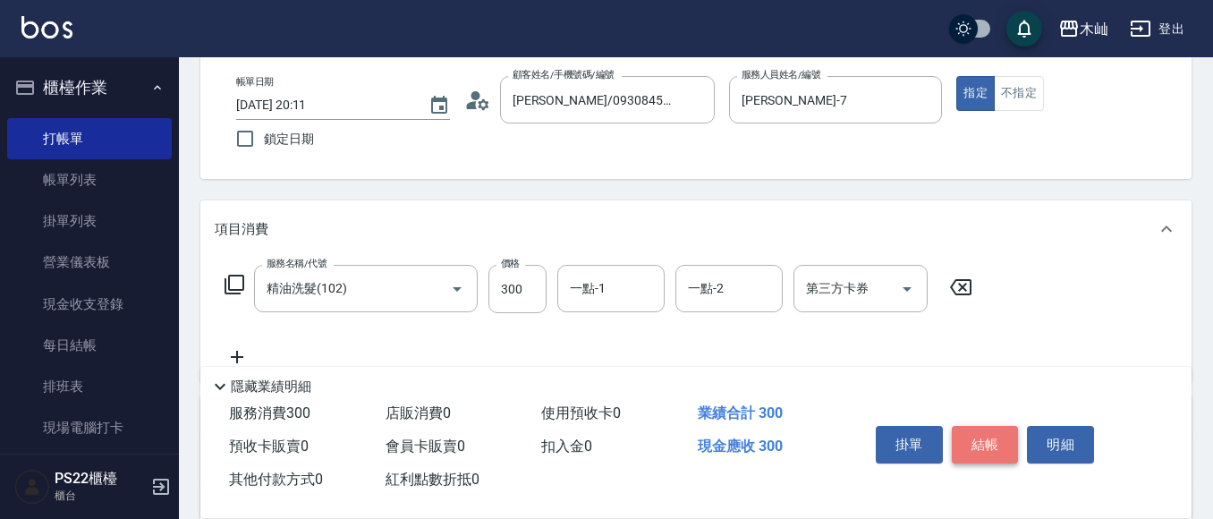
click at [962, 426] on button "結帳" at bounding box center [985, 445] width 67 height 38
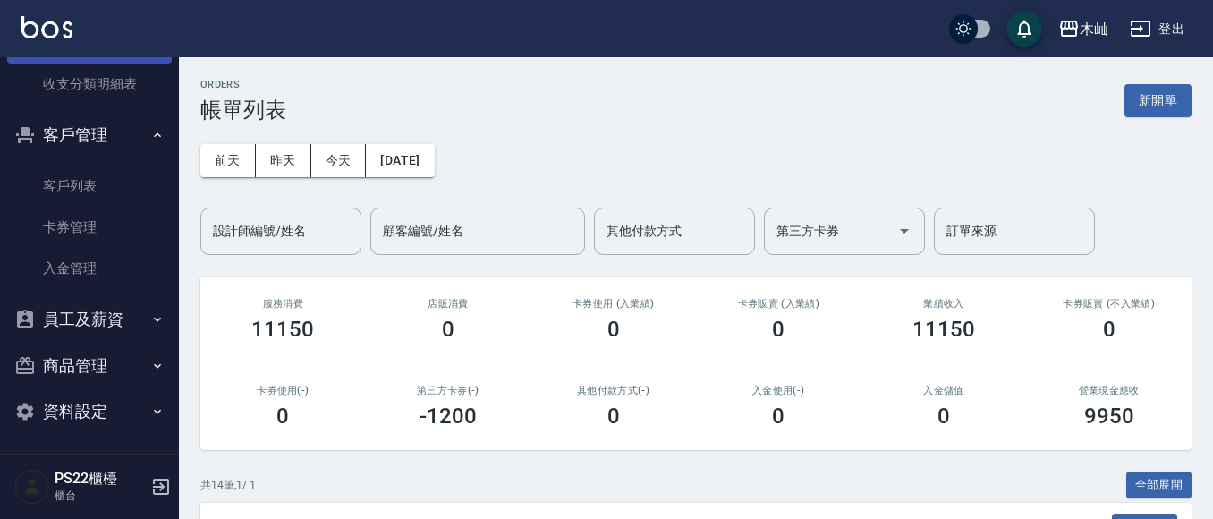
scroll to position [1047, 0]
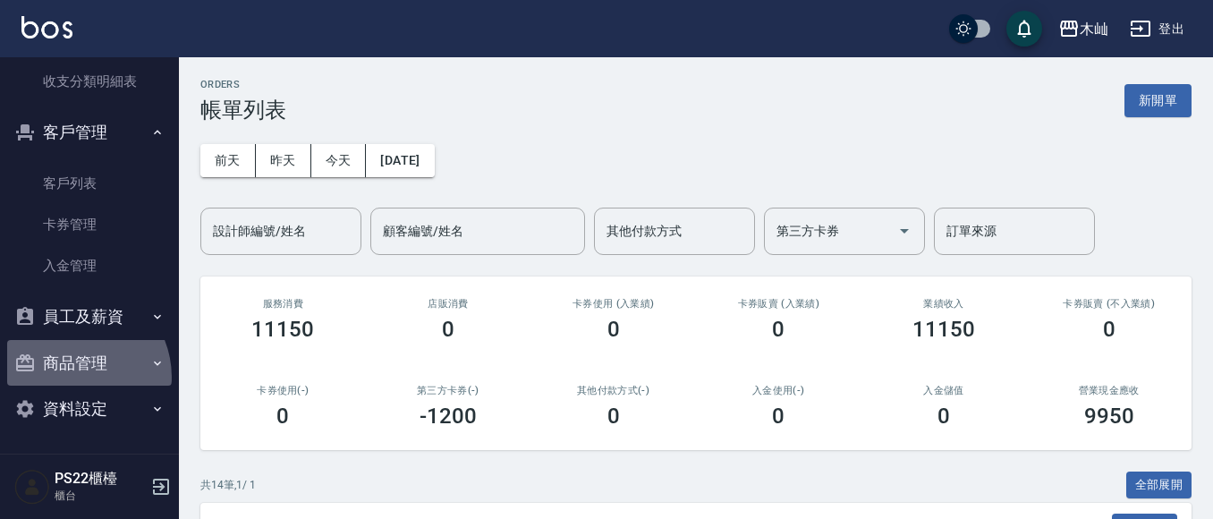
click at [71, 378] on button "商品管理" at bounding box center [89, 363] width 165 height 47
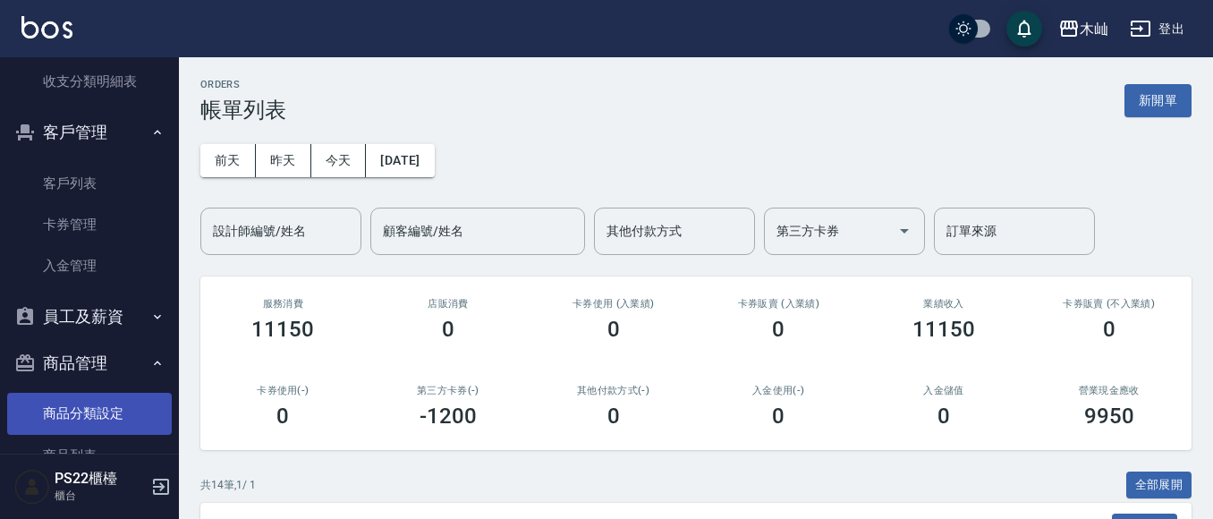
click at [68, 397] on link "商品分類設定" at bounding box center [89, 413] width 165 height 41
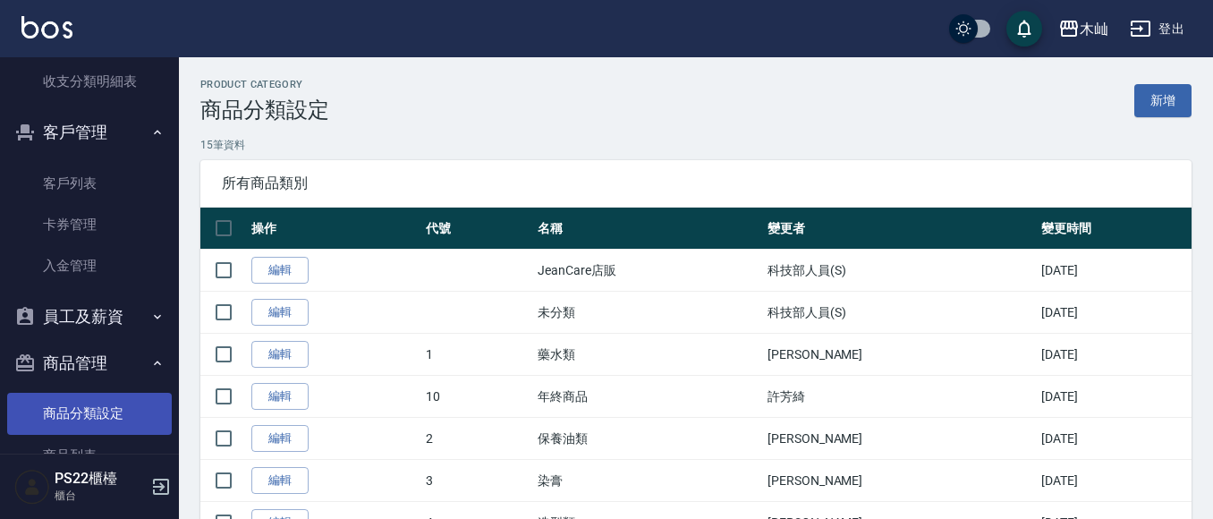
scroll to position [1143, 0]
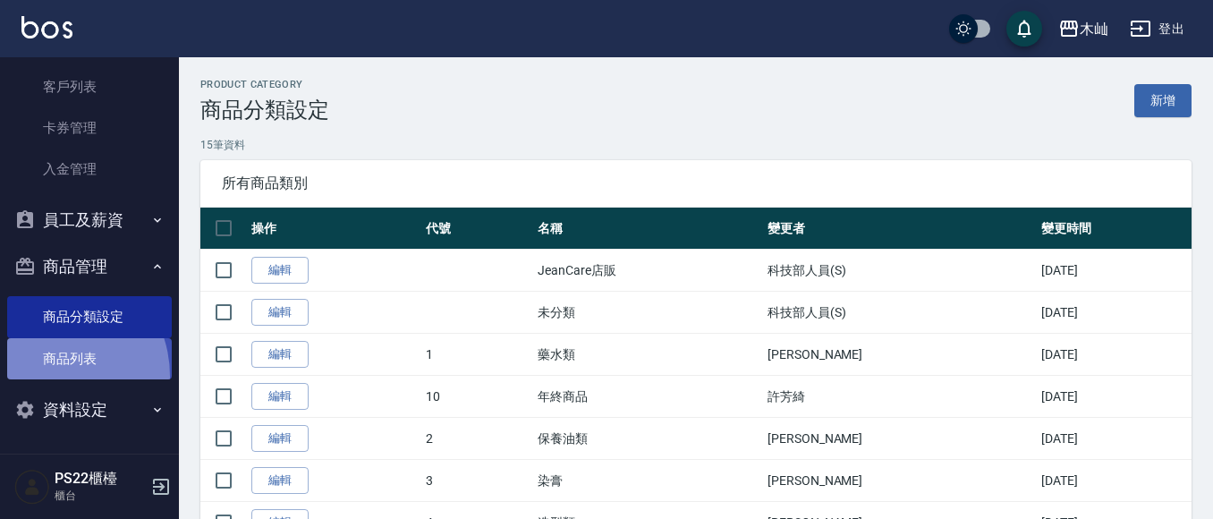
click at [47, 376] on link "商品列表" at bounding box center [89, 358] width 165 height 41
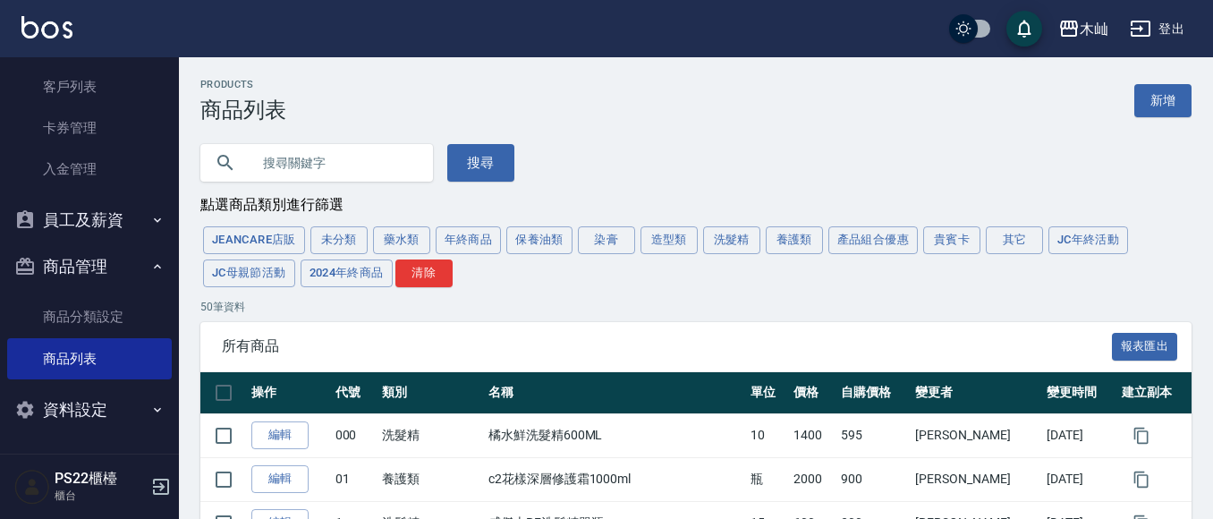
click at [293, 176] on input "text" at bounding box center [334, 163] width 168 height 48
type input "養"
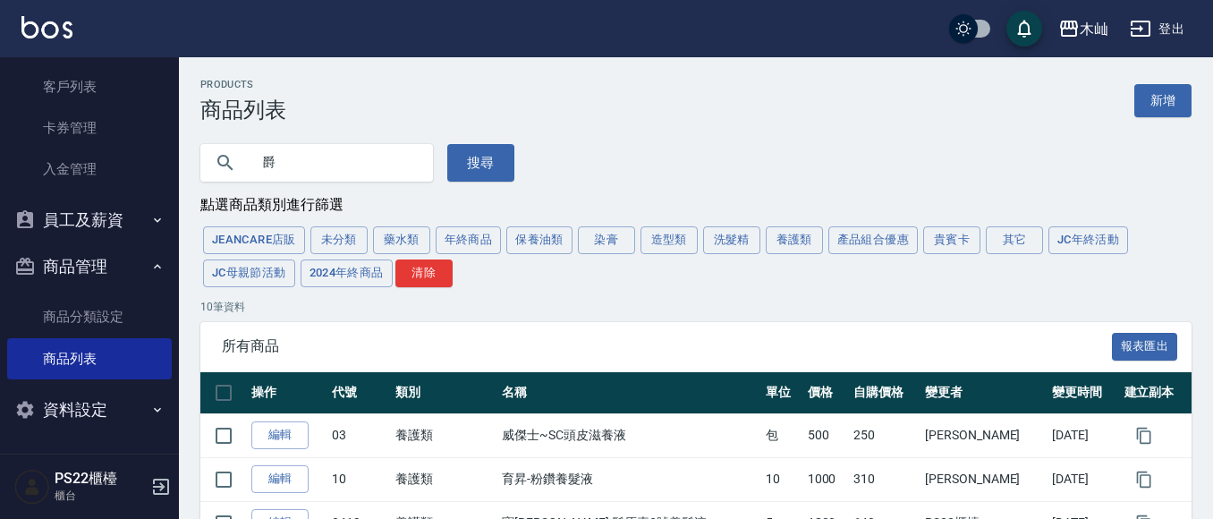
type input "爵"
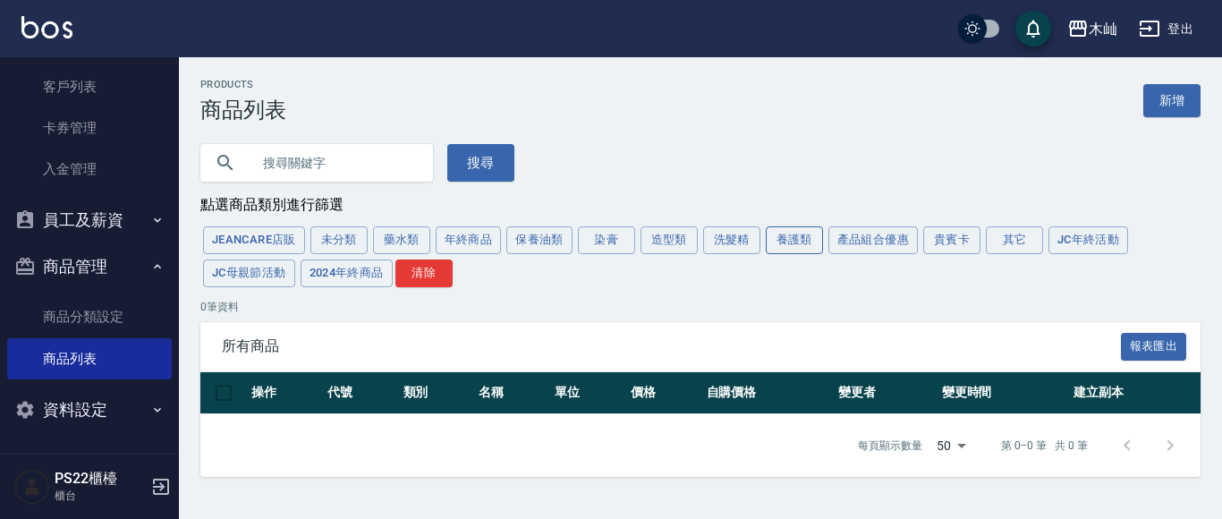
click at [795, 246] on button "養護類" at bounding box center [794, 240] width 57 height 28
click at [795, 244] on div "JeanCare店販 未分類 藥水類 年終商品 保養油類 染膏 造型類 洗髮精 養護類 產品組合優惠 貴賓卡 其它 JC年終活動 JC母親節活動 2024年終…" at bounding box center [700, 257] width 1000 height 66
click at [743, 245] on button "洗髮精" at bounding box center [731, 240] width 57 height 28
click at [785, 245] on button "養護類" at bounding box center [794, 240] width 57 height 28
click at [341, 167] on input "text" at bounding box center [334, 163] width 168 height 48
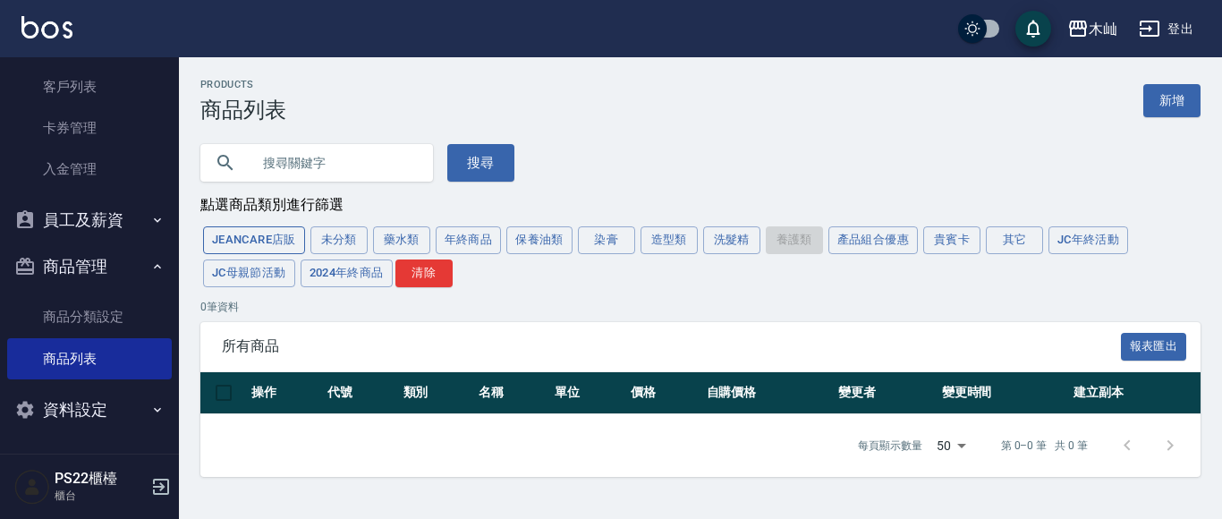
click at [240, 241] on button "JeanCare店販" at bounding box center [254, 240] width 102 height 28
click at [259, 250] on div "JeanCare店販 未分類 藥水類 年終商品 保養油類 染膏 造型類 洗髮精 養護類 產品組合優惠 貴賓卡 其它 JC年終活動 JC母親節活動 2024年終…" at bounding box center [700, 257] width 1000 height 66
click at [490, 166] on button "搜尋" at bounding box center [480, 163] width 67 height 38
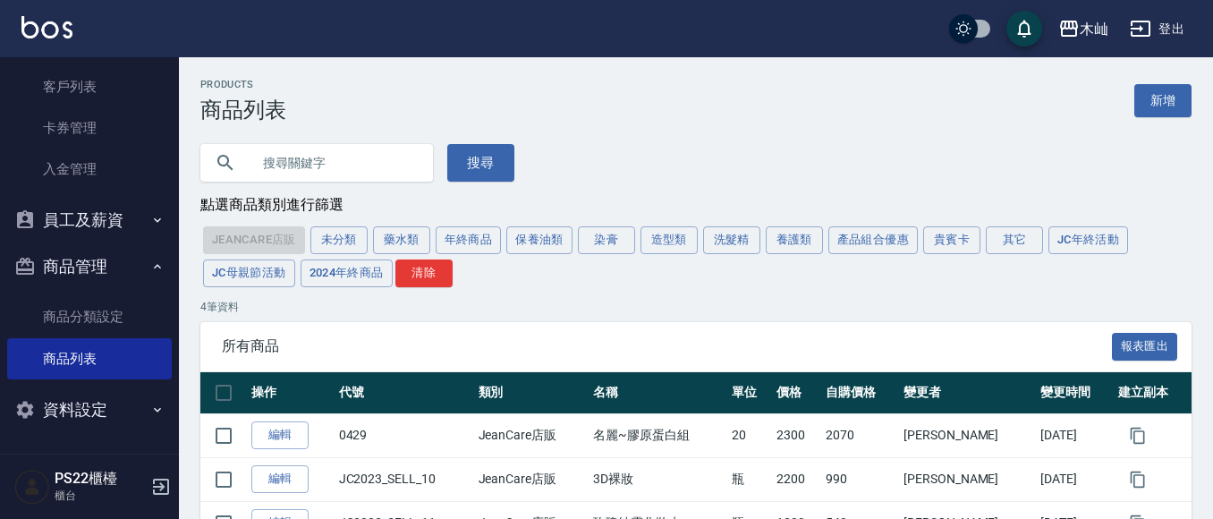
click at [304, 169] on input "text" at bounding box center [334, 163] width 168 height 48
type input "ㄐ"
type input "頭"
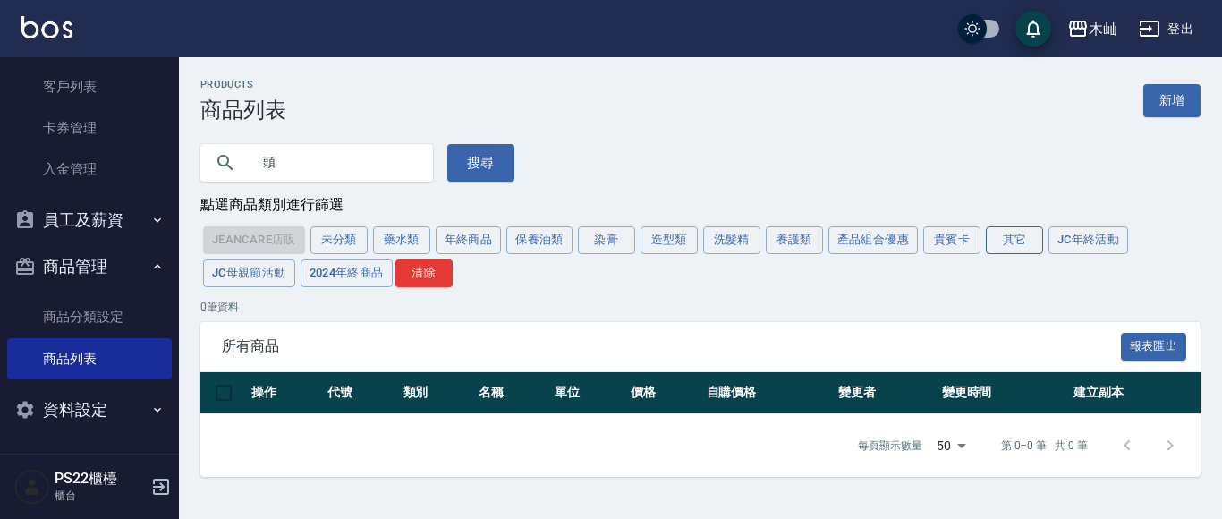
click at [1006, 236] on button "其它" at bounding box center [1014, 240] width 57 height 28
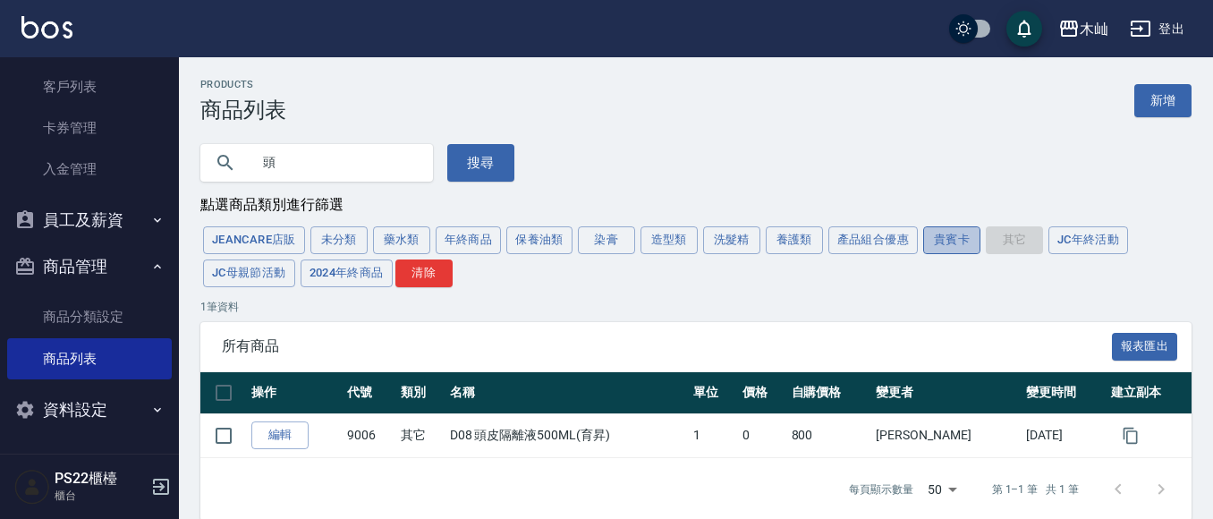
click at [977, 242] on button "貴賓卡" at bounding box center [951, 240] width 57 height 28
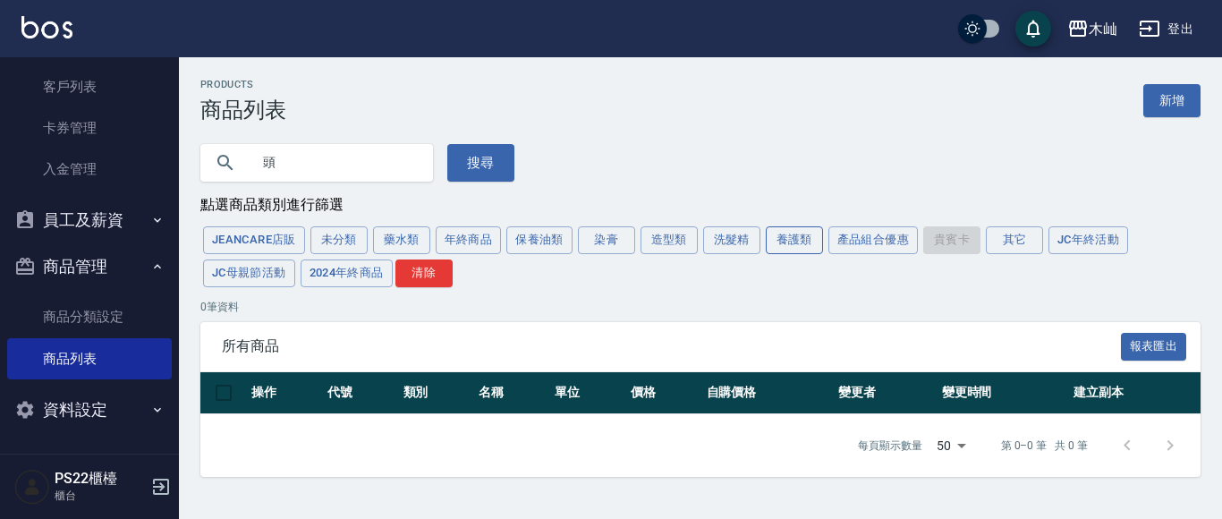
click at [802, 244] on button "養護類" at bounding box center [794, 240] width 57 height 28
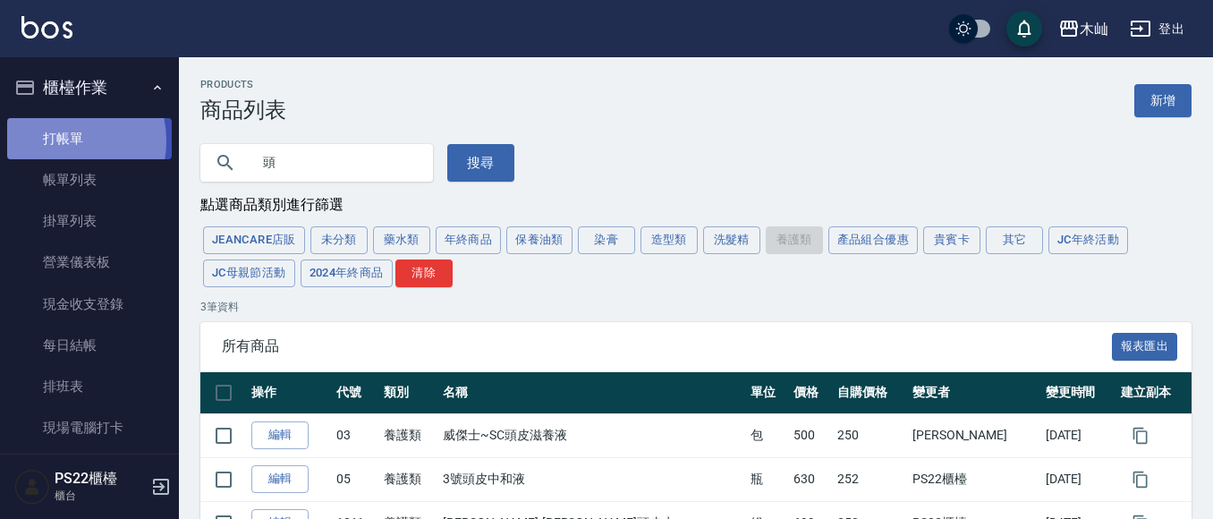
click at [51, 140] on link "打帳單" at bounding box center [89, 138] width 165 height 41
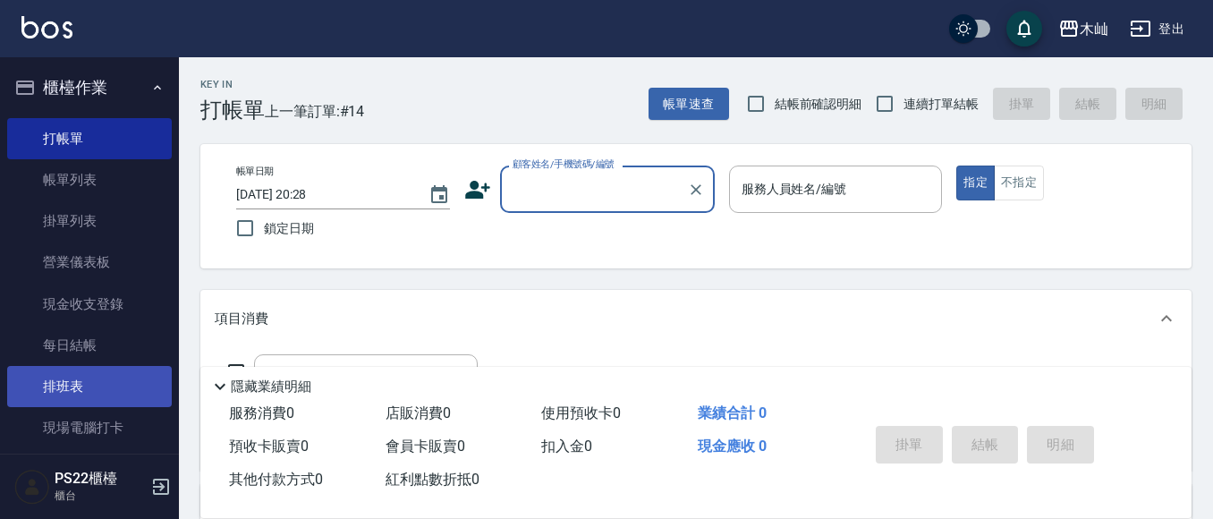
click at [103, 396] on link "排班表" at bounding box center [89, 386] width 165 height 41
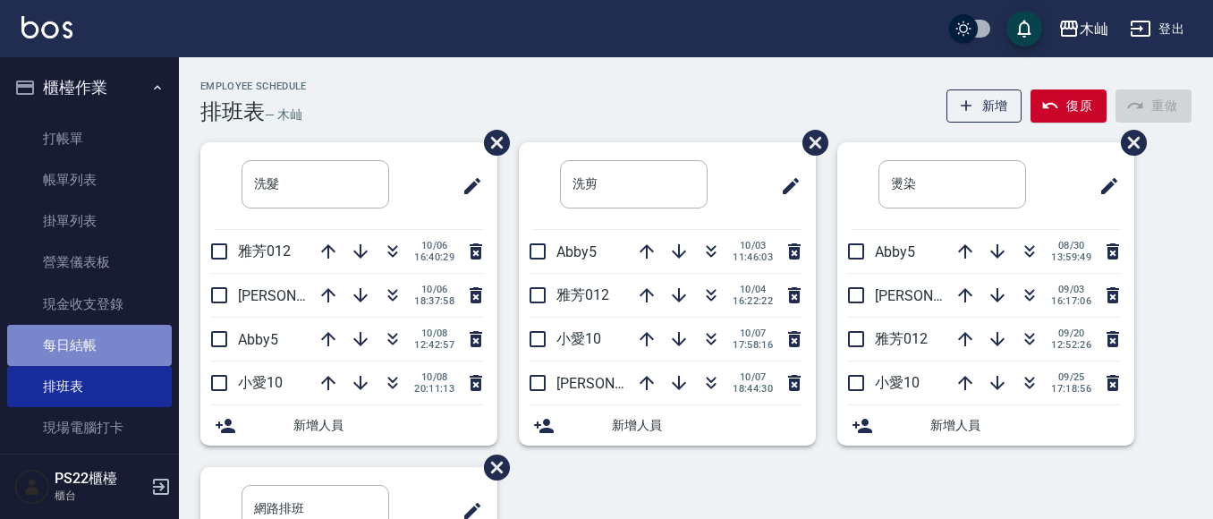
click at [109, 334] on link "每日結帳" at bounding box center [89, 345] width 165 height 41
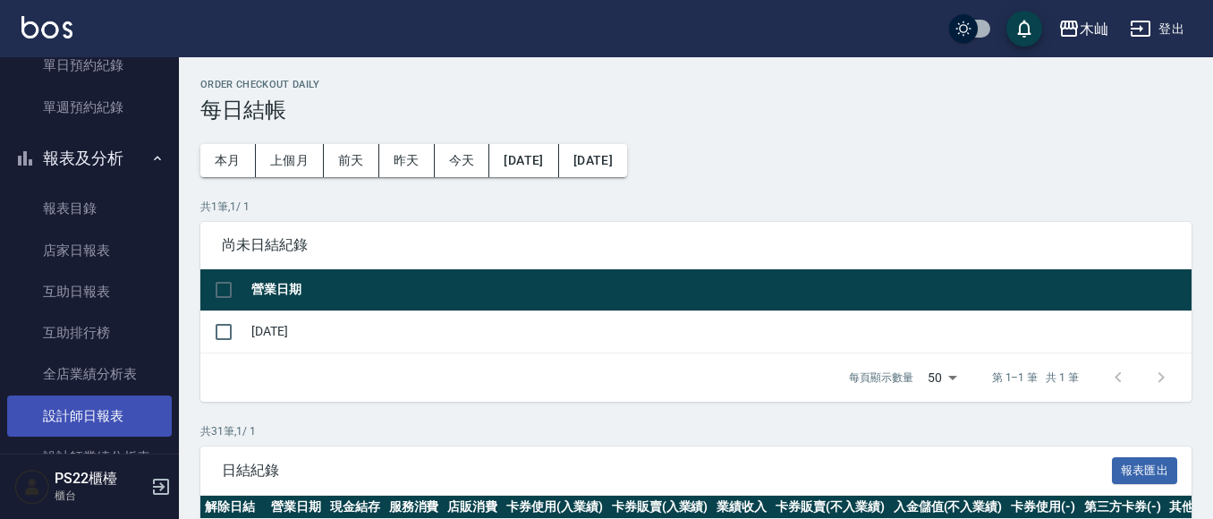
scroll to position [537, 0]
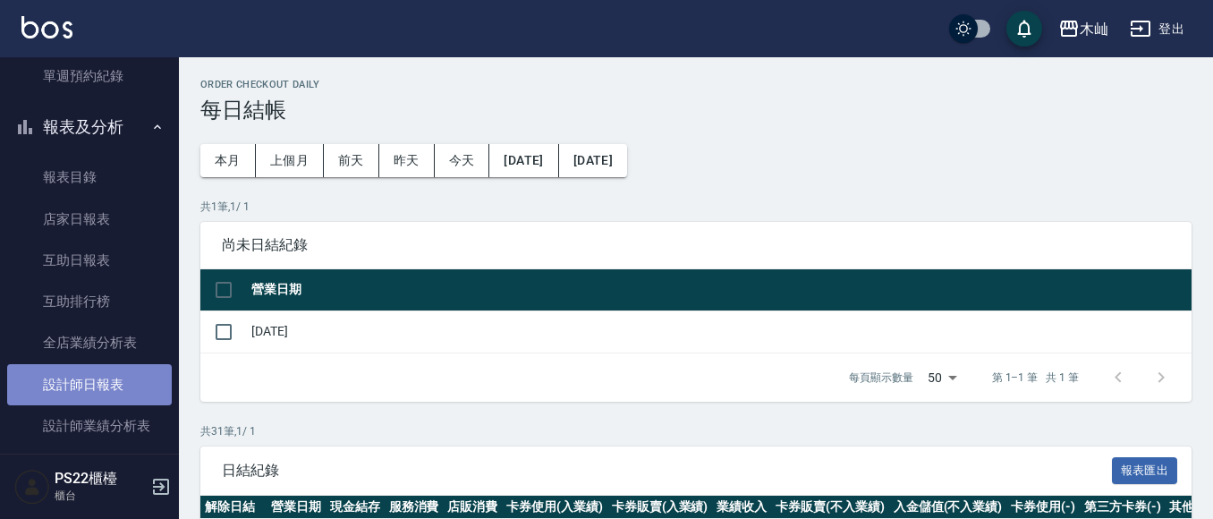
click at [115, 383] on link "設計師日報表" at bounding box center [89, 384] width 165 height 41
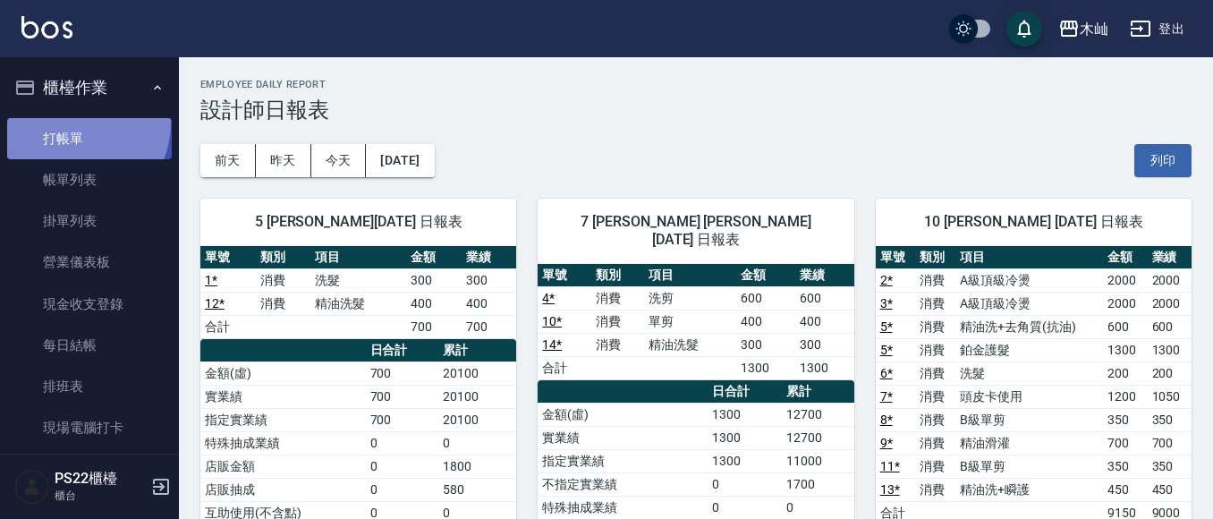
click at [66, 122] on link "打帳單" at bounding box center [89, 138] width 165 height 41
